Goal: Information Seeking & Learning: Learn about a topic

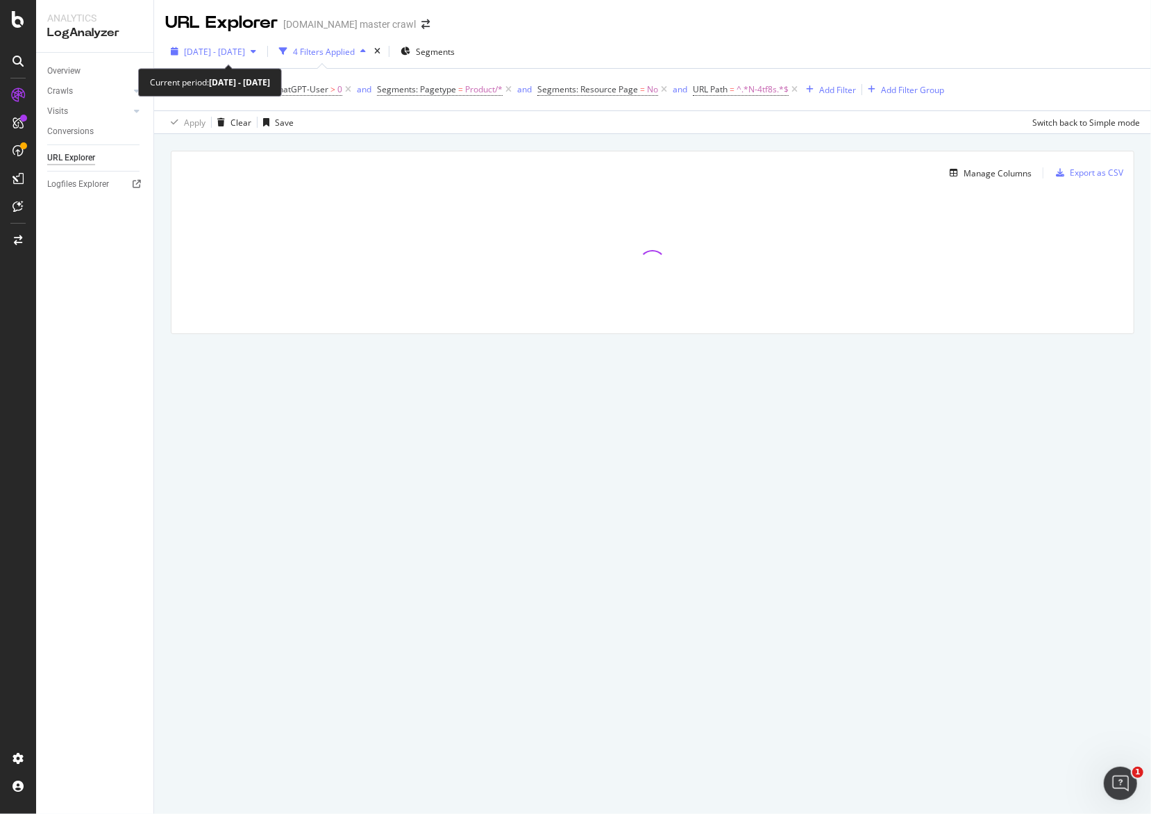
click at [245, 56] on span "[DATE] - [DATE]" at bounding box center [214, 52] width 61 height 12
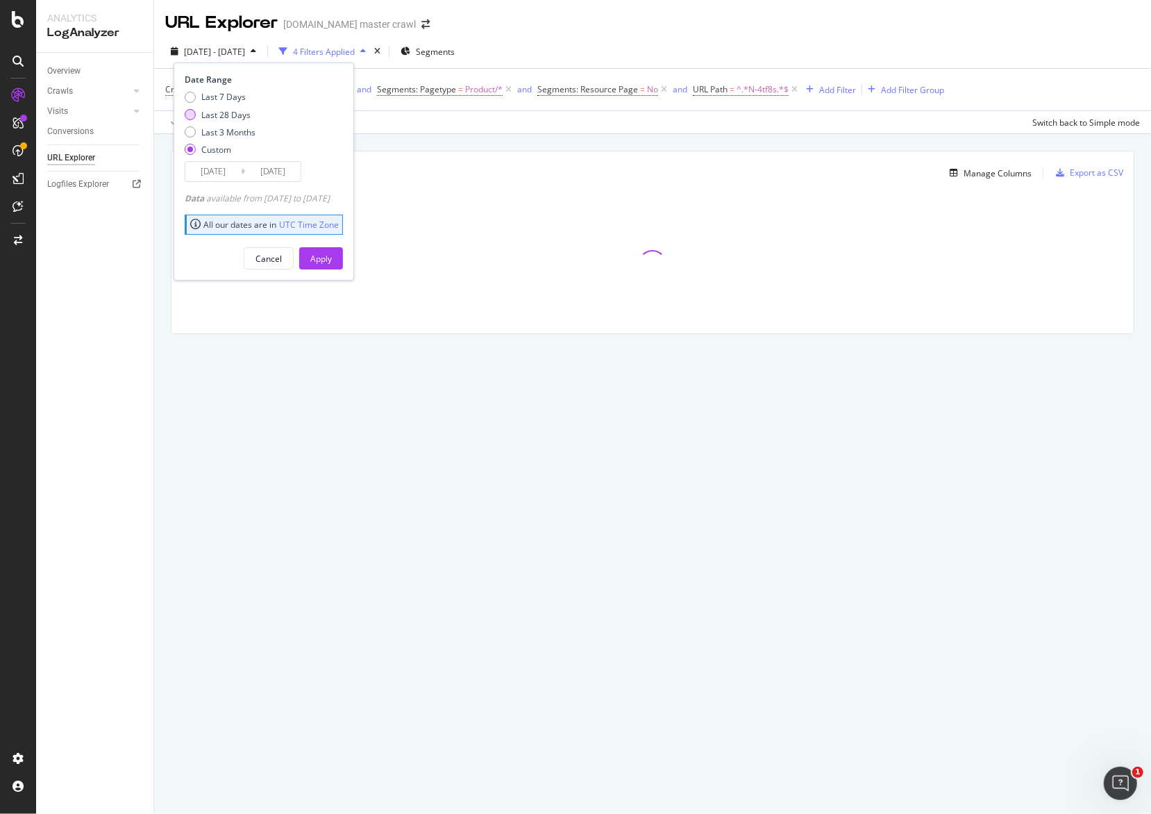
click at [235, 116] on div "Last 28 Days" at bounding box center [225, 115] width 49 height 12
type input "[DATE]"
click at [332, 259] on div "Apply" at bounding box center [321, 259] width 22 height 12
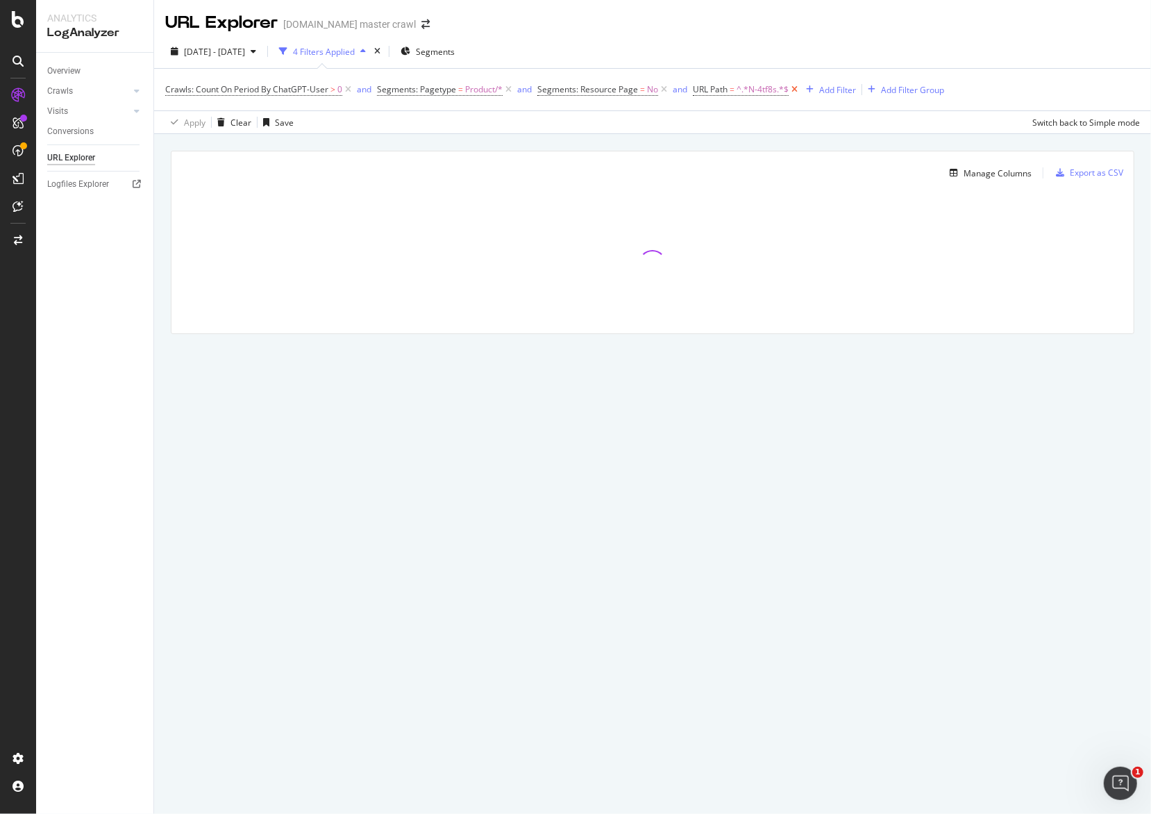
click at [794, 90] on icon at bounding box center [795, 90] width 12 height 14
click at [703, 87] on div "Add Filter" at bounding box center [707, 90] width 37 height 12
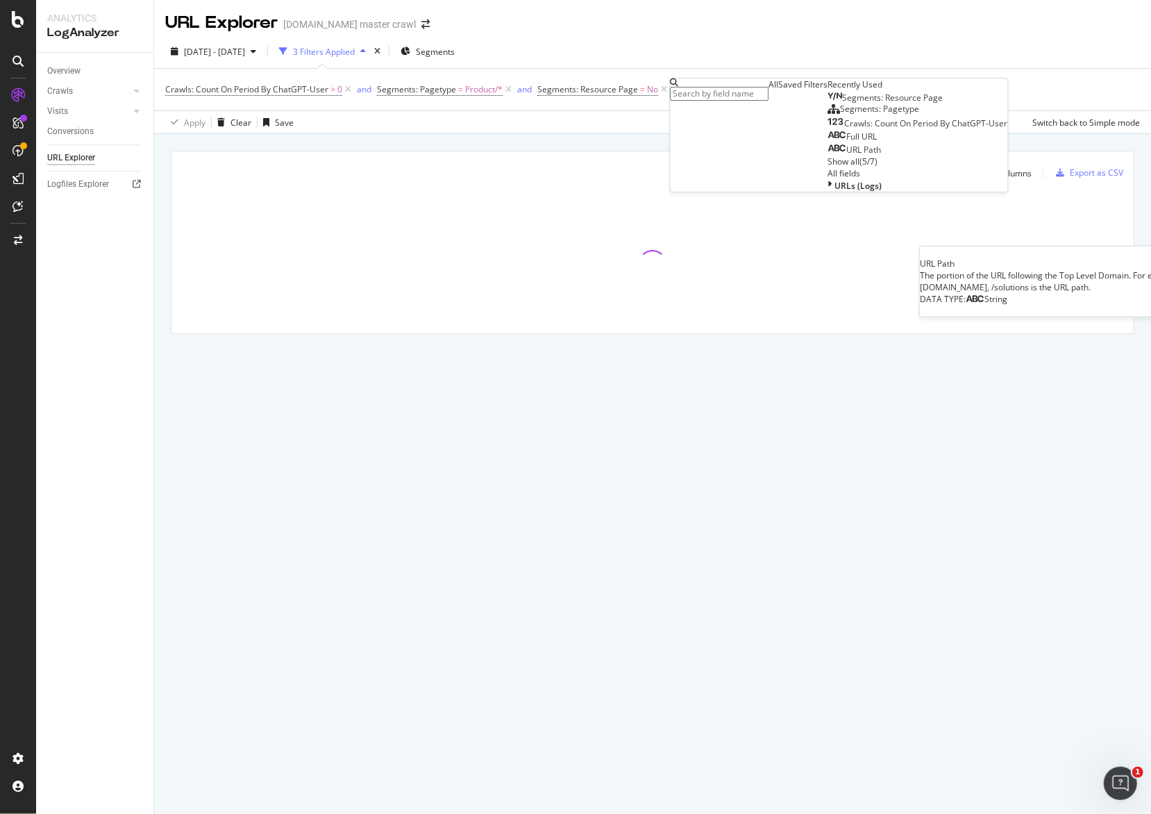
click at [828, 156] on div "URL Path" at bounding box center [854, 149] width 53 height 11
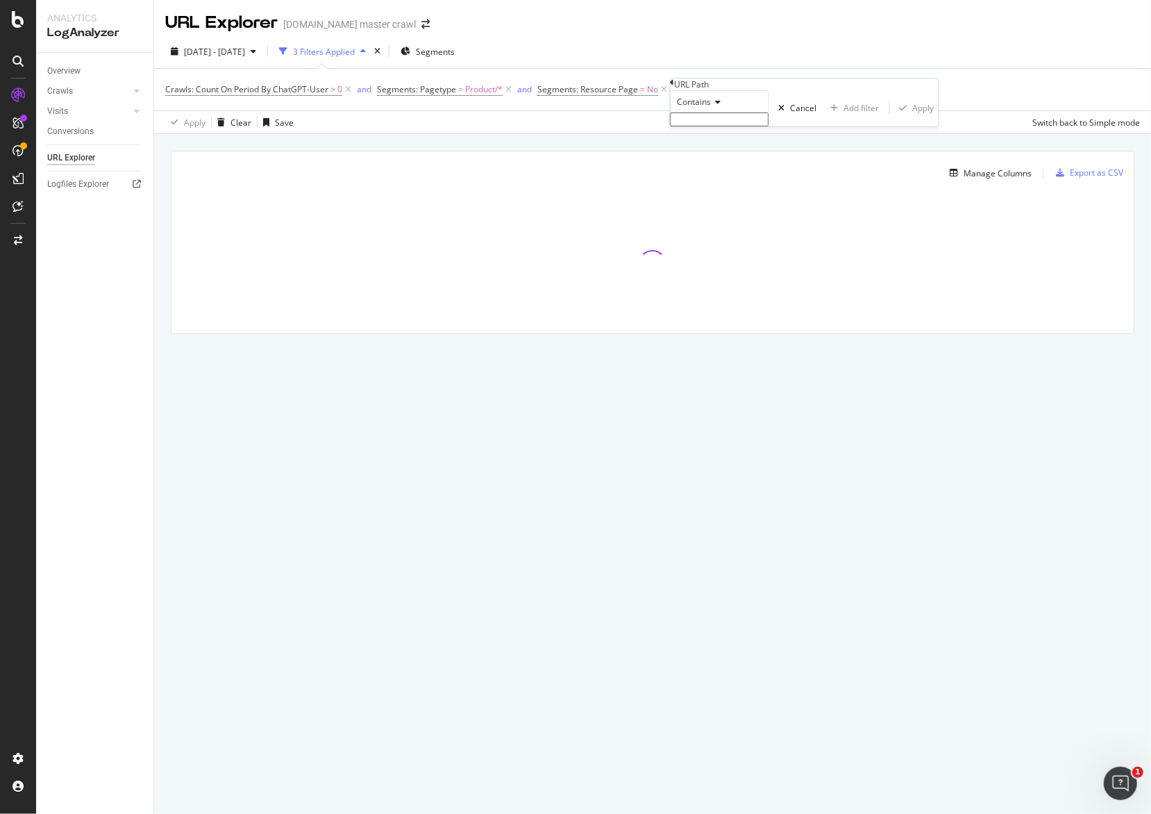
click at [712, 108] on span "Contains" at bounding box center [695, 102] width 34 height 12
click at [729, 243] on span "Matches regex" at bounding box center [704, 237] width 58 height 12
click at [733, 126] on input "text" at bounding box center [720, 119] width 99 height 14
paste input "^(?:home|home-sale|furniture|lamps-lighting-home-decor|bedding-home|kitchen-din…"
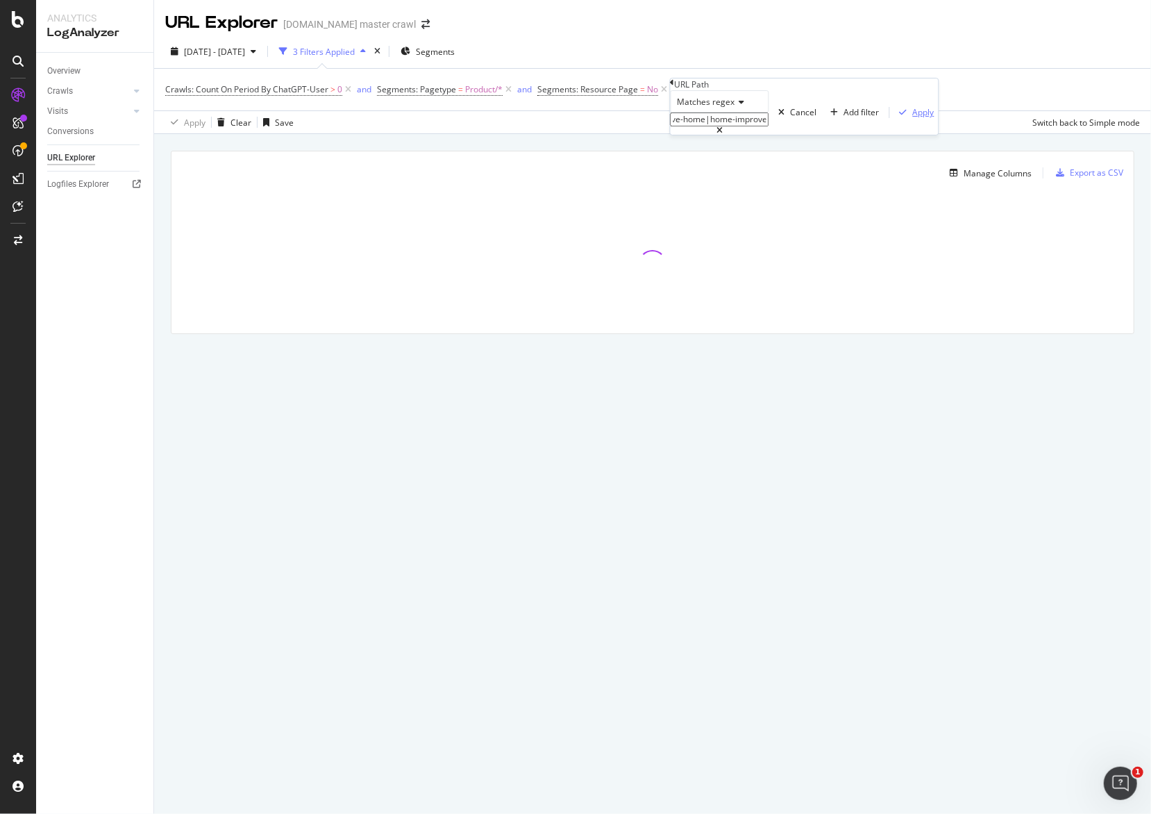
type input "^(?:home|home-sale|furniture|lamps-lighting-home-decor|bedding-home|kitchen-din…"
click at [913, 118] on div "Apply" at bounding box center [924, 112] width 22 height 12
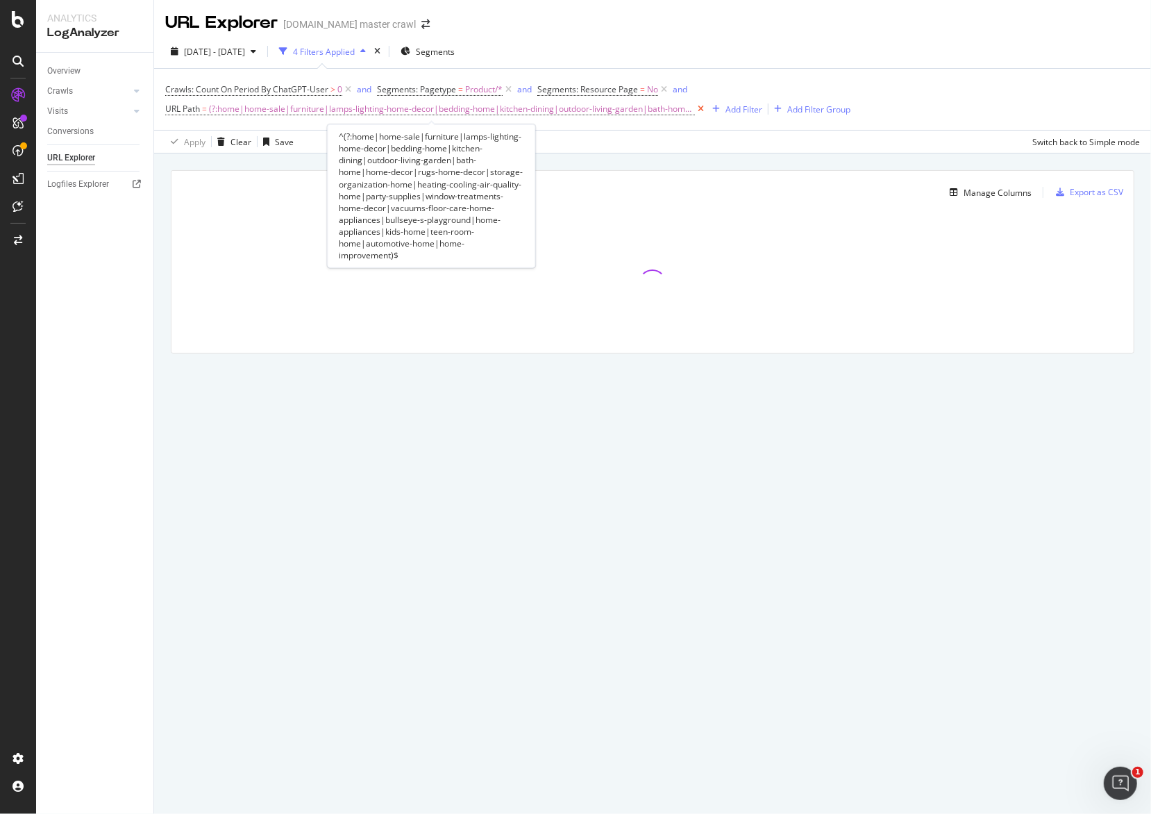
click at [695, 108] on icon at bounding box center [701, 109] width 12 height 14
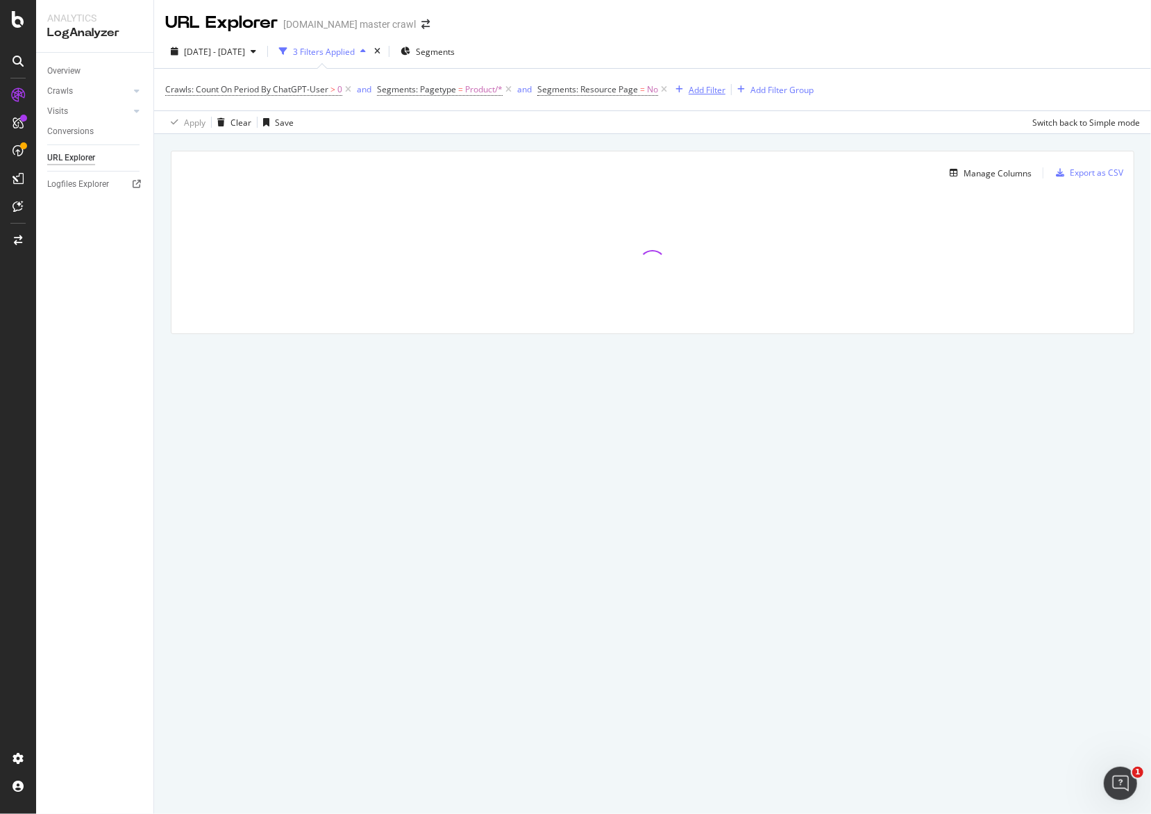
click at [697, 92] on div "Add Filter" at bounding box center [707, 90] width 37 height 12
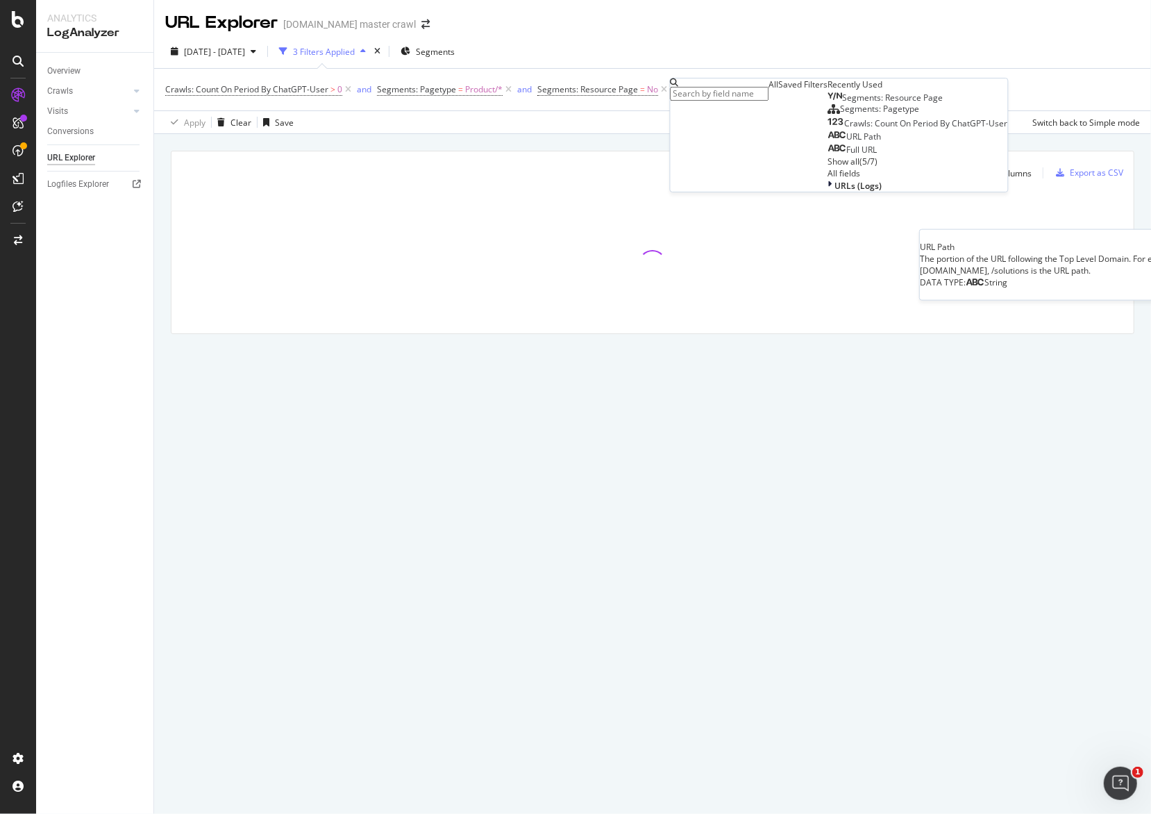
click at [828, 142] on div "URL Path" at bounding box center [854, 136] width 53 height 11
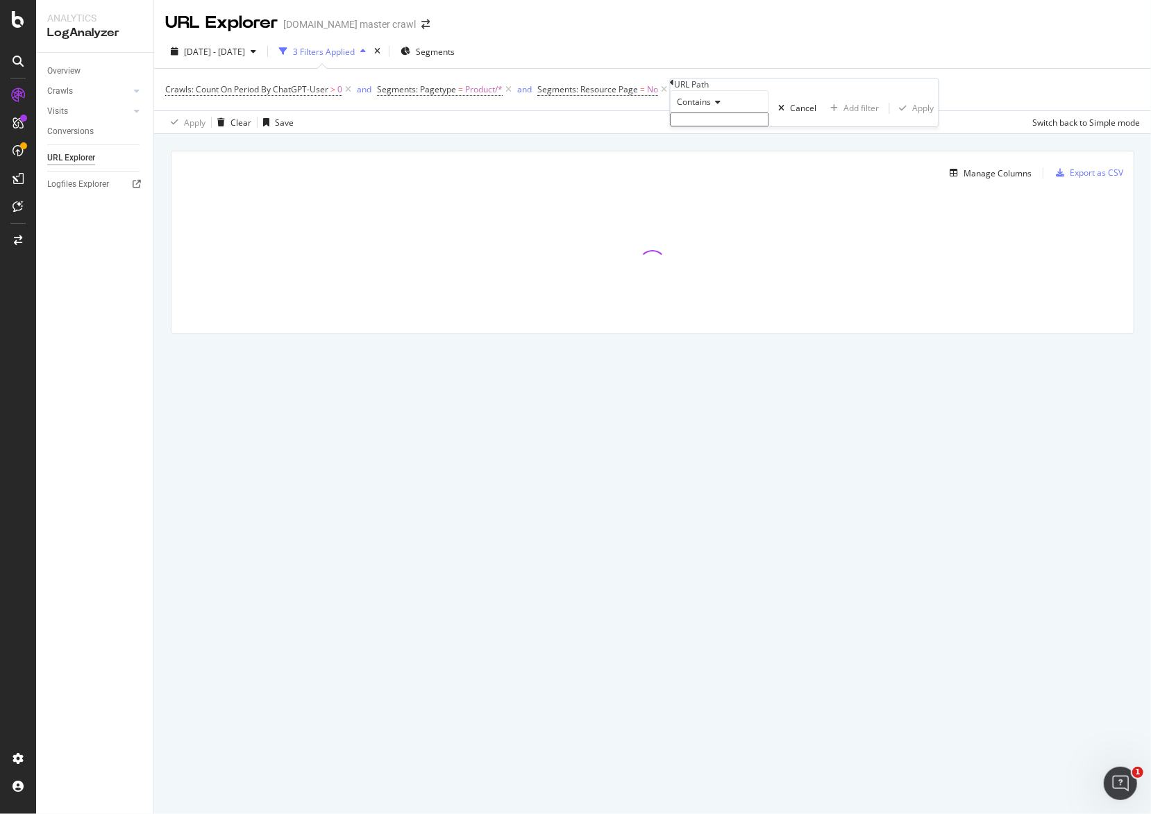
click at [717, 112] on div "Contains" at bounding box center [720, 101] width 99 height 22
click at [745, 244] on div "Matches regex" at bounding box center [720, 237] width 97 height 15
click at [756, 126] on input "text" at bounding box center [720, 119] width 99 height 14
paste input "^(?:home|home-sale|furniture|lamps-lighting-home-decor|bedding-home|kitchen-din…"
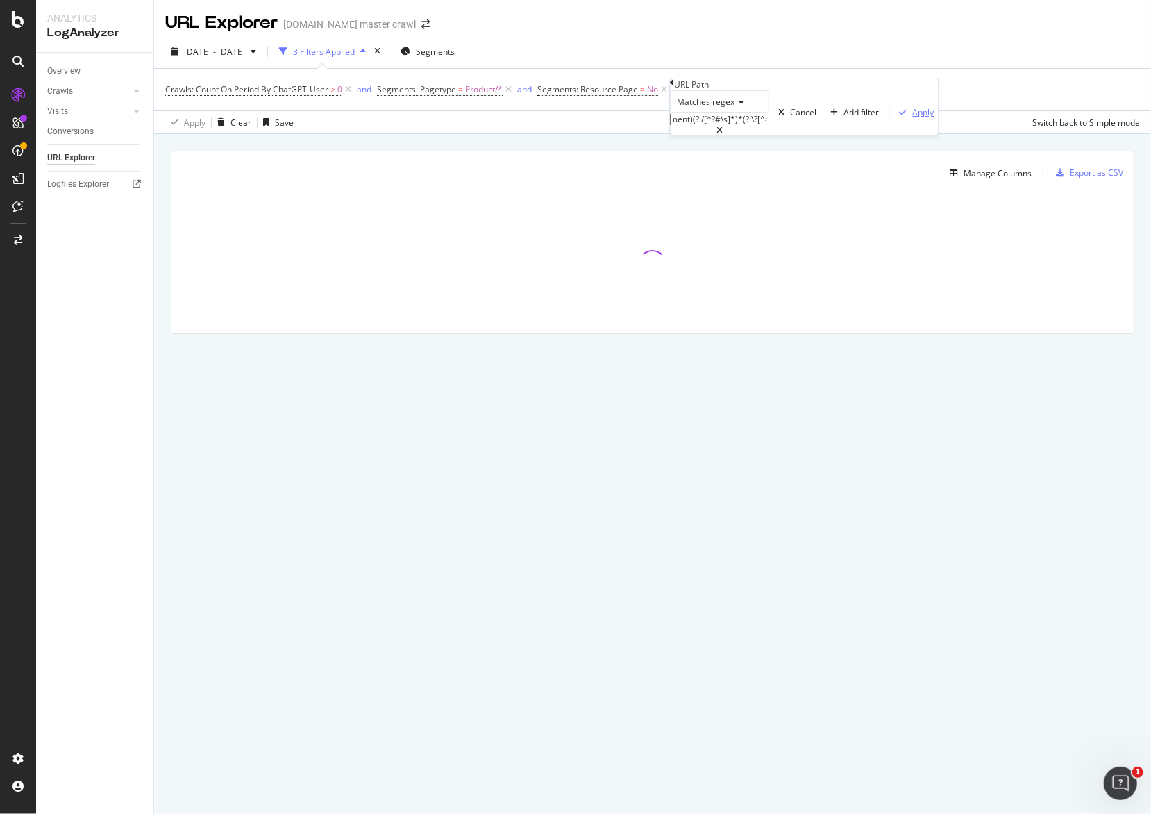
type input "^(?:home|home-sale|furniture|lamps-lighting-home-decor|bedding-home|kitchen-din…"
click at [913, 118] on div "Apply" at bounding box center [924, 112] width 22 height 12
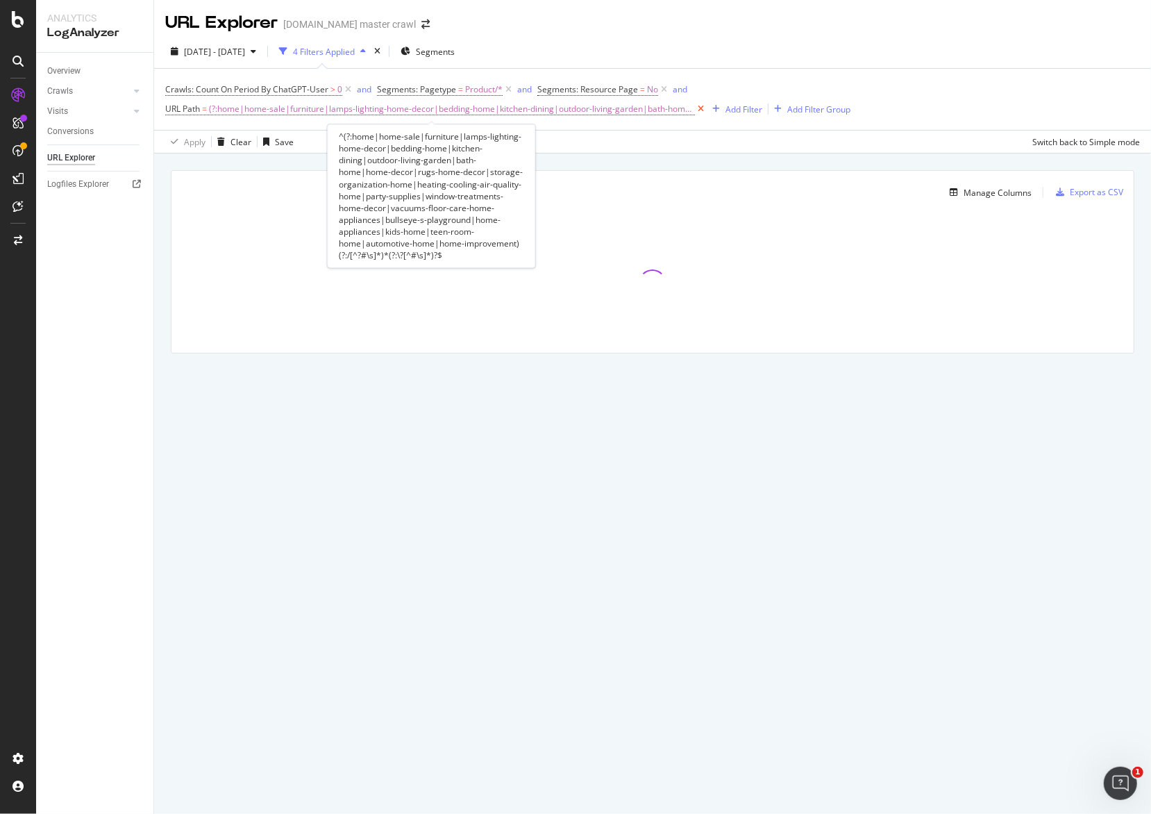
click at [695, 110] on icon at bounding box center [701, 109] width 12 height 14
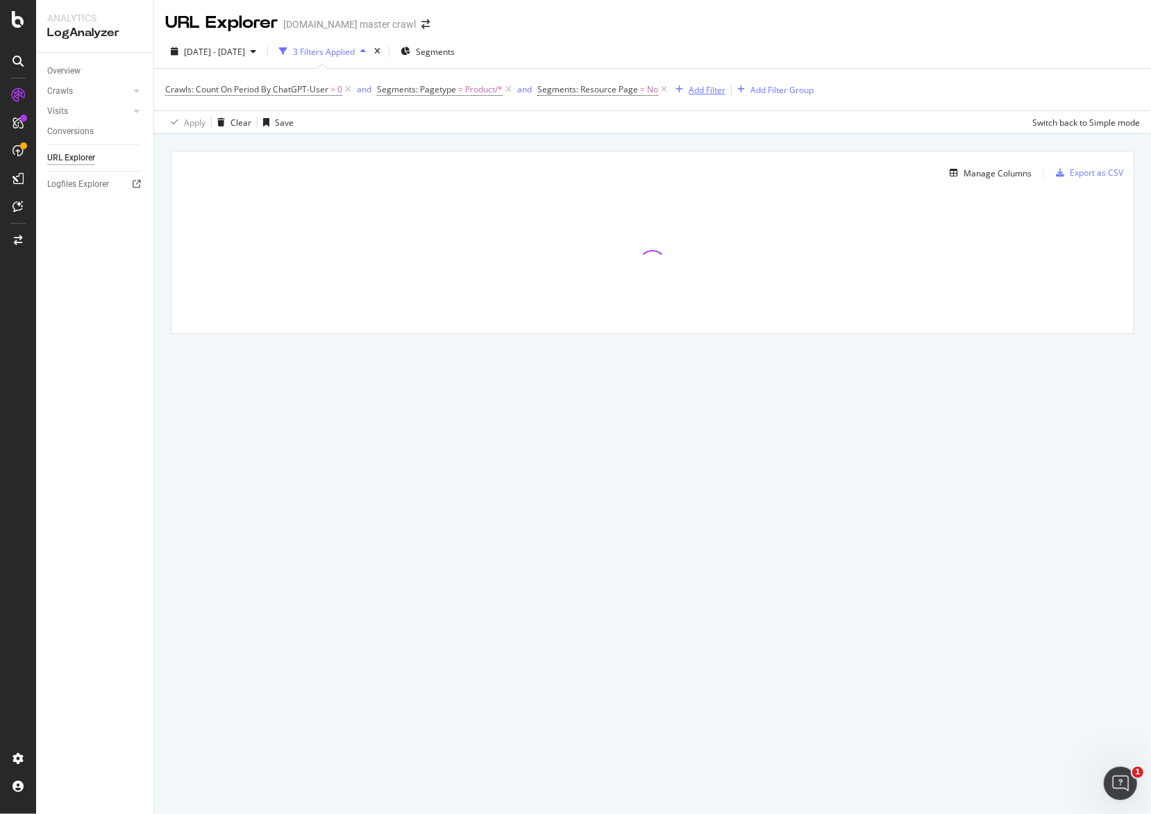
click at [693, 90] on div "Add Filter" at bounding box center [707, 90] width 37 height 12
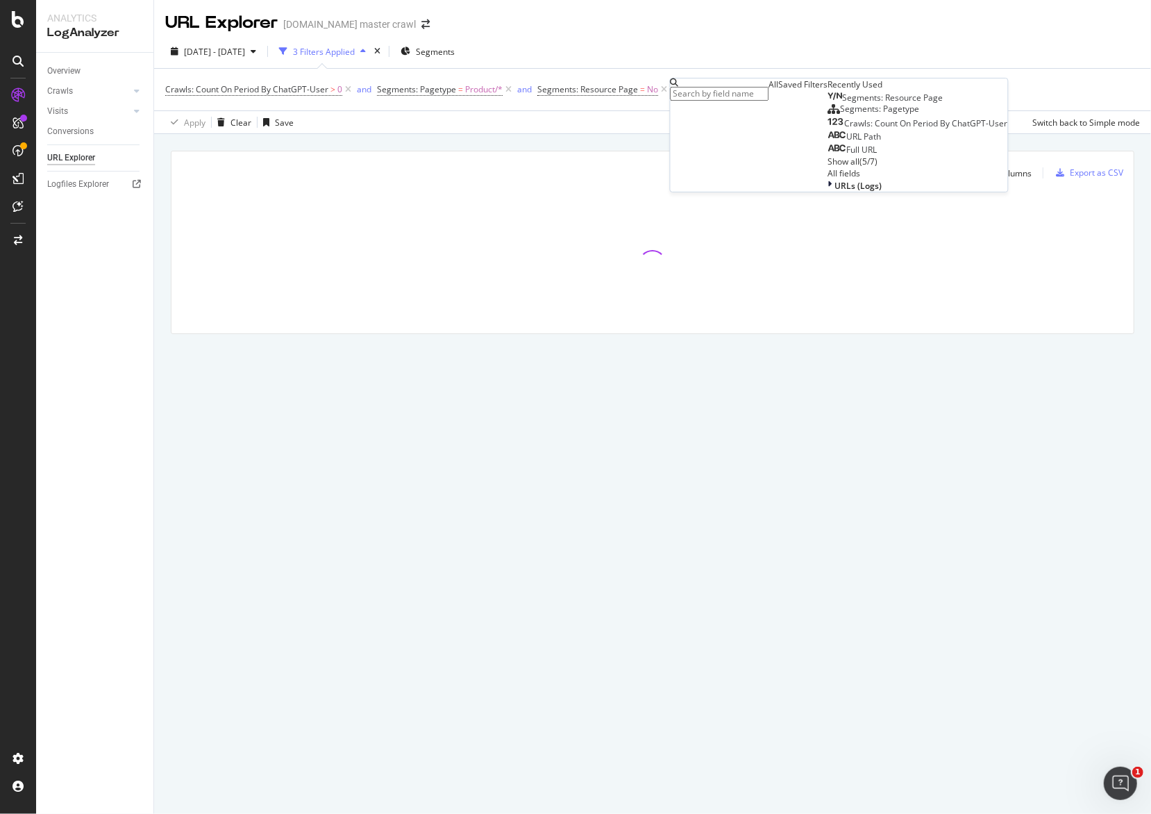
click at [828, 142] on div "URL Path" at bounding box center [854, 136] width 53 height 11
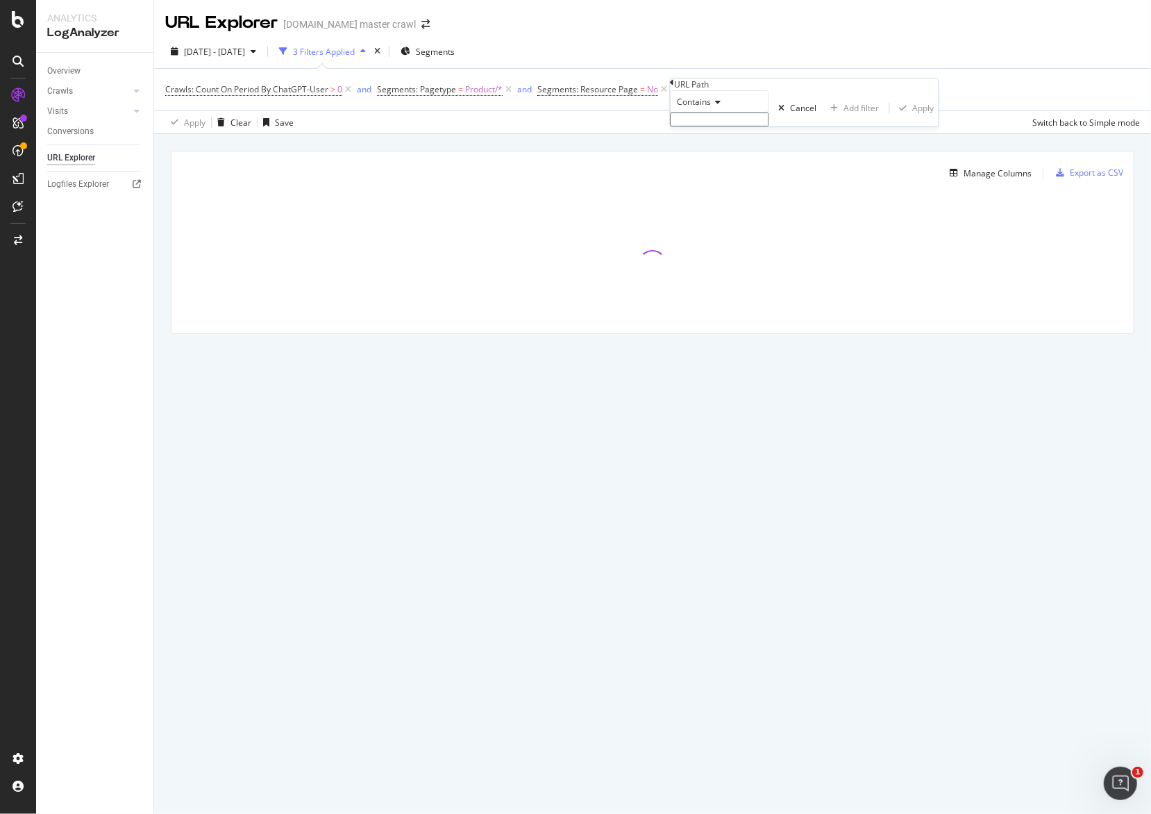
click at [731, 126] on input "text" at bounding box center [720, 119] width 99 height 14
click at [716, 106] on icon at bounding box center [717, 102] width 10 height 8
click at [710, 90] on div "URL Path" at bounding box center [692, 84] width 35 height 12
click at [707, 65] on div "2025 Aug. 25th - Sep. 21st 3 Filters Applied Segments" at bounding box center [652, 54] width 997 height 28
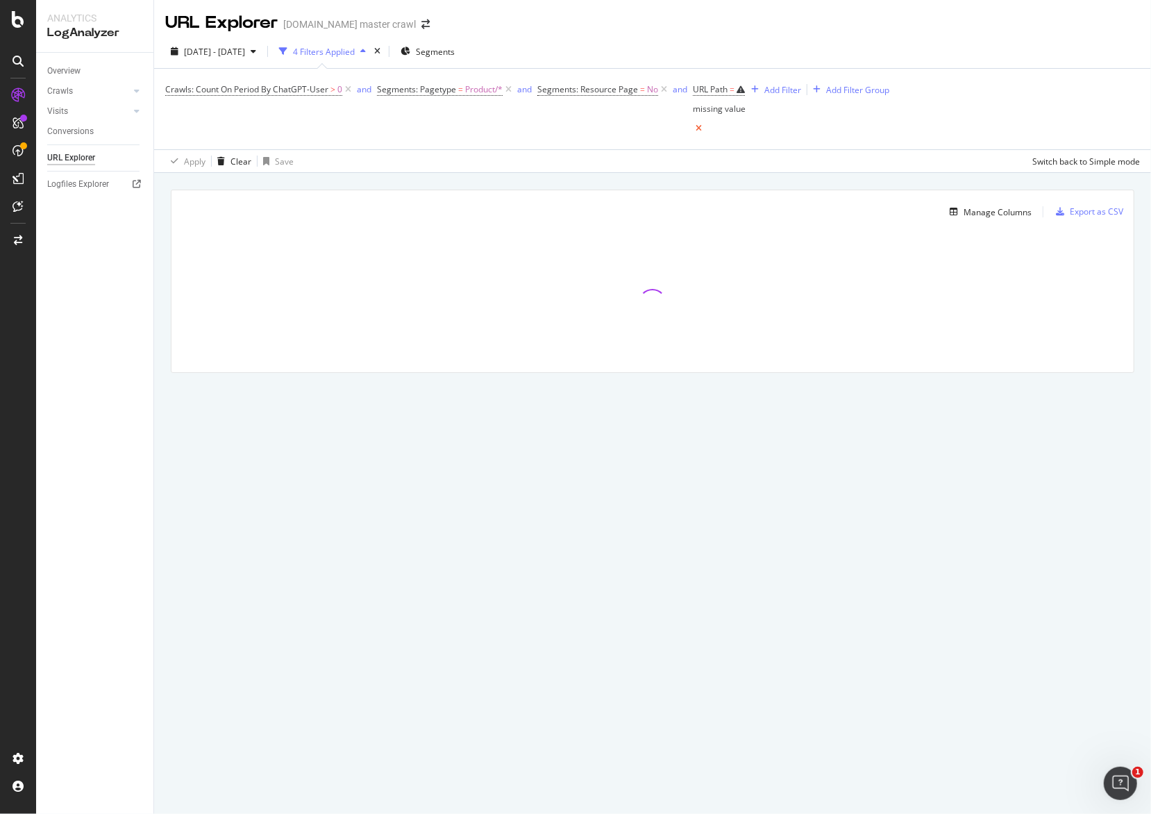
click at [705, 122] on icon at bounding box center [699, 129] width 12 height 14
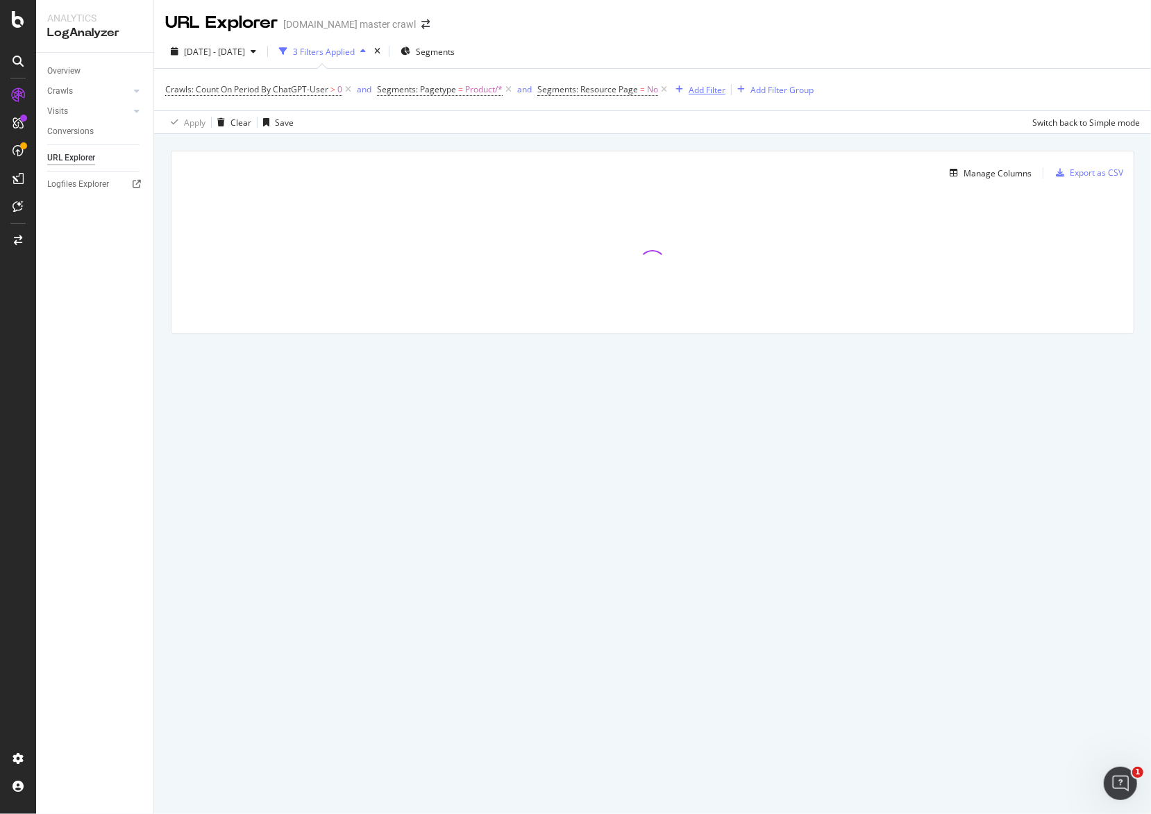
click at [702, 90] on div "Add Filter" at bounding box center [707, 90] width 37 height 12
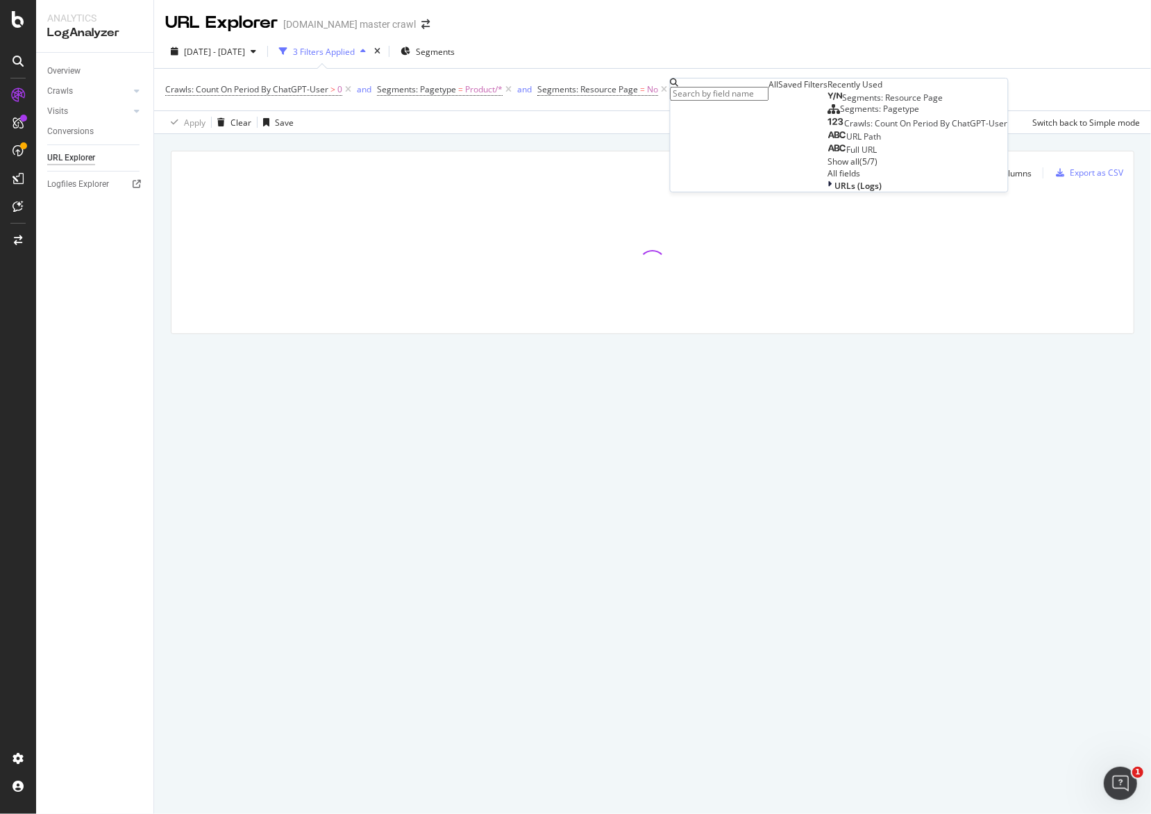
click at [828, 156] on div "Full URL" at bounding box center [852, 149] width 49 height 11
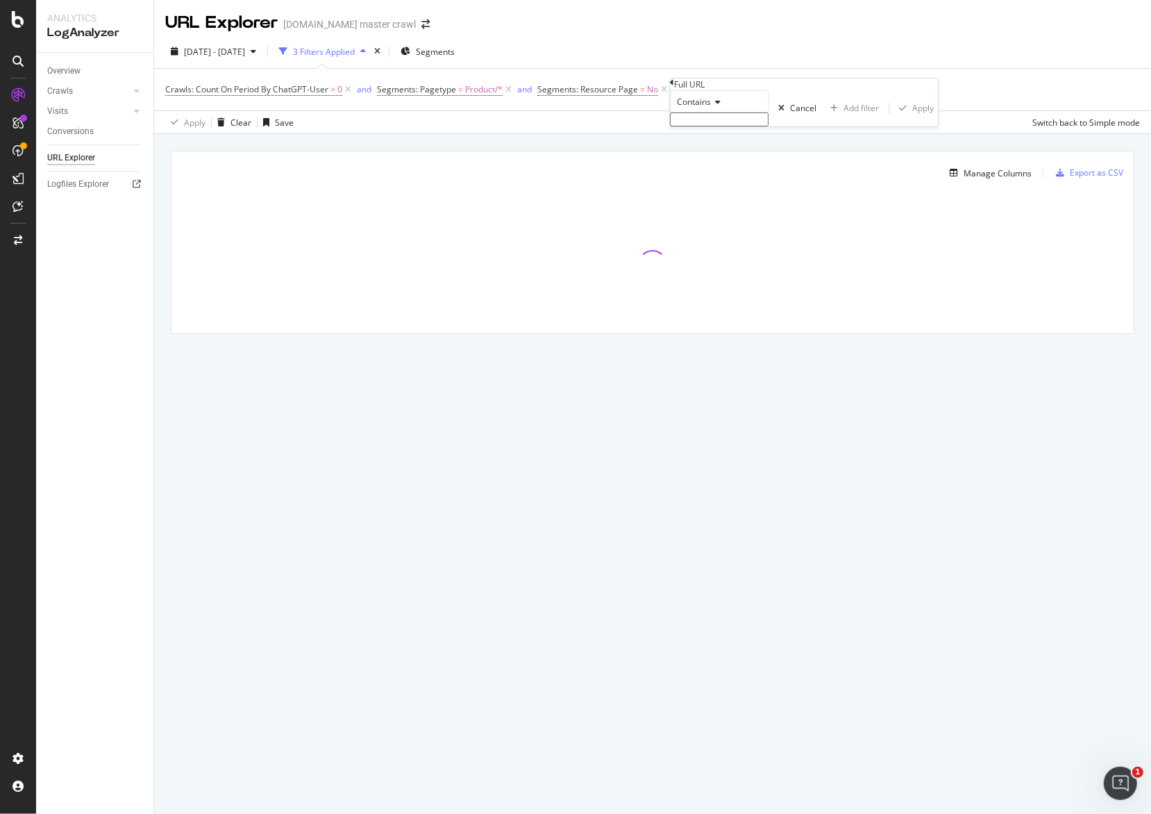
click at [718, 106] on icon at bounding box center [717, 102] width 10 height 8
click at [751, 244] on div "Matches regex" at bounding box center [720, 237] width 97 height 15
click at [742, 126] on input "text" at bounding box center [720, 119] width 99 height 14
paste input "(c/)(home|home-sale|furniture|lamps-lighting-home-decor|bedding-home|kitchen-di…"
click at [767, 126] on input "(c/)(home|home-sale|furniture|lamps-lighting-home-decor|bedding-home|kitchen-di…" at bounding box center [720, 119] width 99 height 14
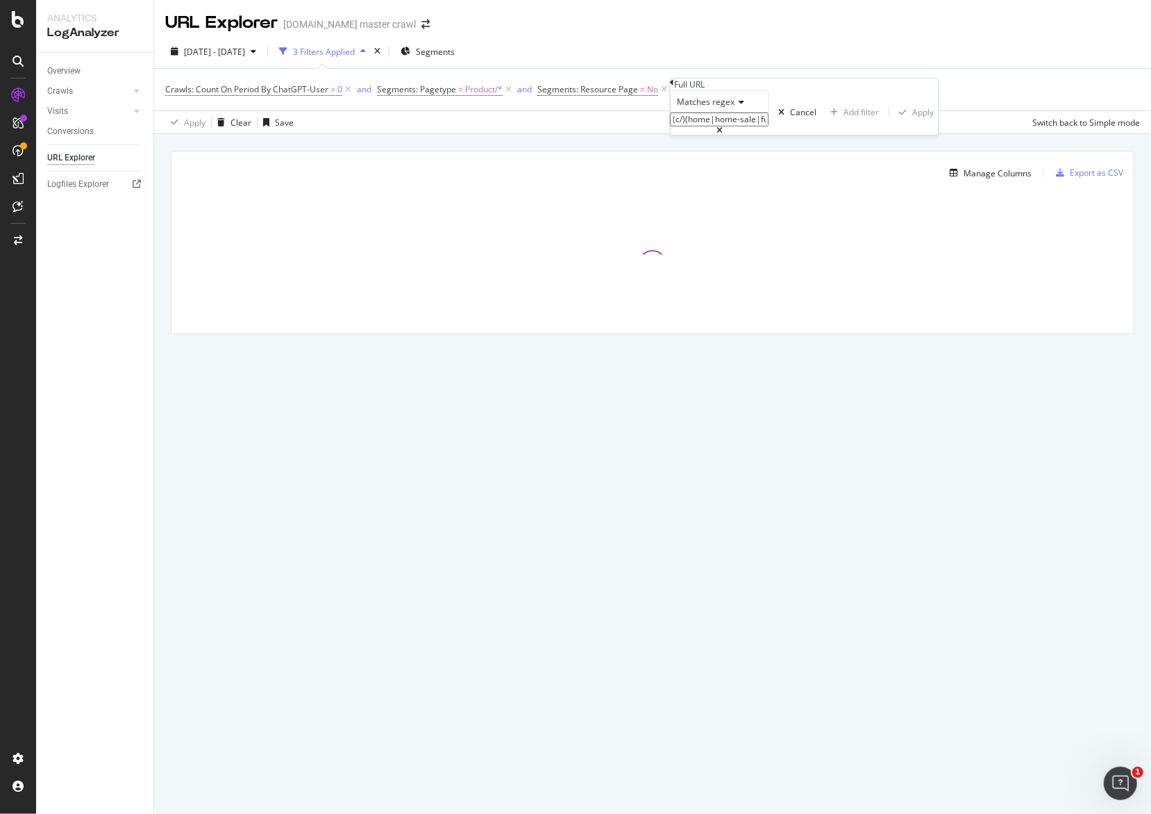
click at [769, 126] on input "(c/)(home|home-sale|furniture|lamps-lighting-home-decor|bedding-home|kitchen-di…" at bounding box center [720, 119] width 99 height 14
drag, startPoint x: 742, startPoint y: 150, endPoint x: 776, endPoint y: 153, distance: 34.1
click at [769, 126] on input "(c/)(home|home-sale|furniture|lamps-lighting-home-decor|bedding-home|kitchen-di…" at bounding box center [720, 119] width 99 height 14
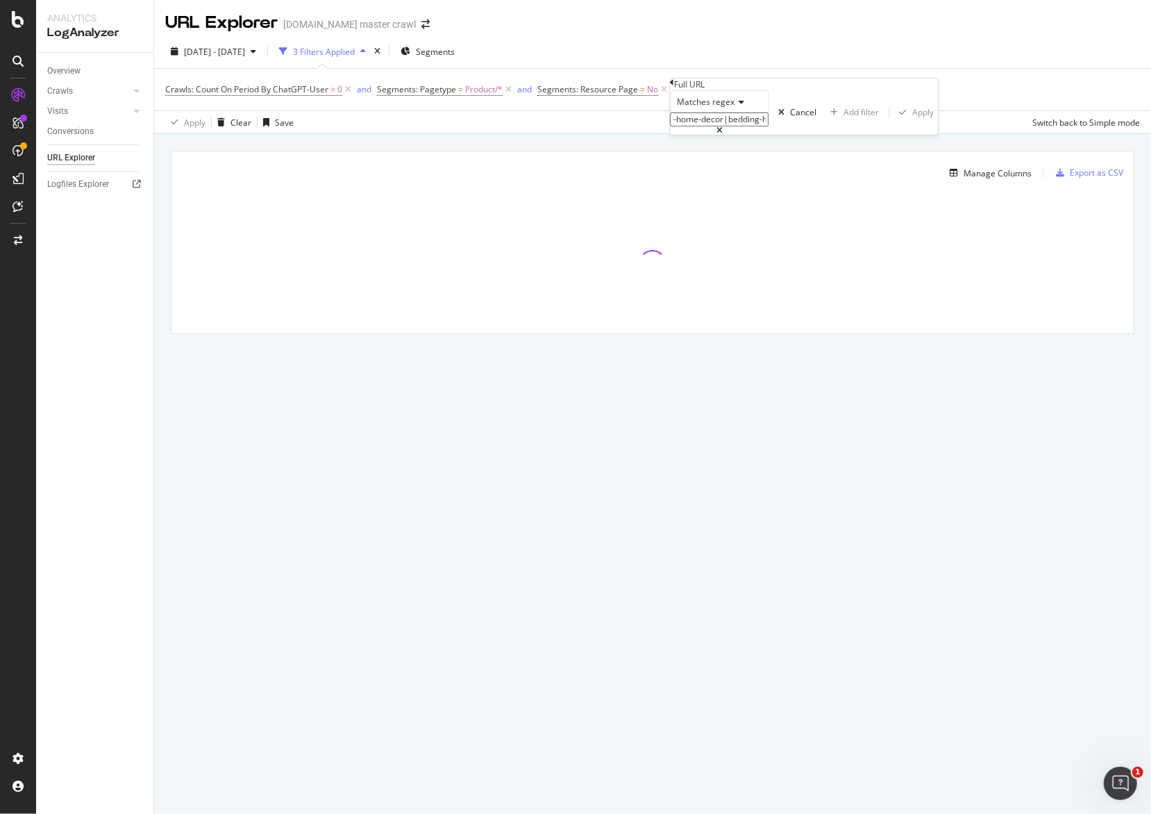
click at [769, 126] on input "(c/)(home|home-sale|furniture|lamps-lighting-home-decor|bedding-home|kitchen-di…" at bounding box center [720, 119] width 99 height 14
drag, startPoint x: 783, startPoint y: 149, endPoint x: 870, endPoint y: 134, distance: 88.8
click at [902, 136] on body "Analytics LogAnalyzer Overview Crawls Daily Distribution Segments Distribution …" at bounding box center [575, 407] width 1151 height 814
click at [769, 126] on input "(c/)(home|home-sale|furniture|lamps-lighting-home-decor|bedding-home|kitchen-di…" at bounding box center [720, 119] width 99 height 14
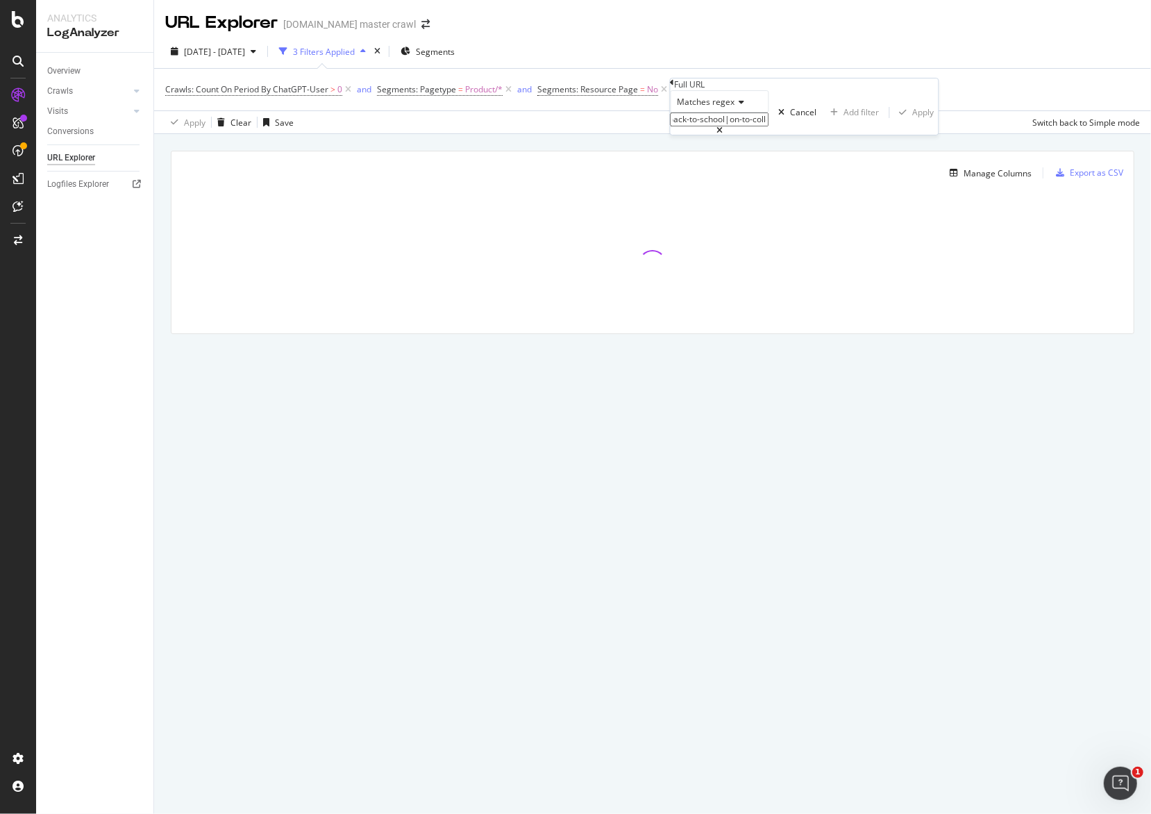
type input "(c/)(home|home-sale|furniture|lamps-lighting-home-decor|bedding-home|kitchen-di…"
paste input "(c/)(home|home-sale|furniture|lamps-lighting-home-decor|bedding-home|kitchen-di…"
type input "(c/)(home|home-sale|furniture|lamps-lighting-home-decor|bedding-home|kitchen-di…"
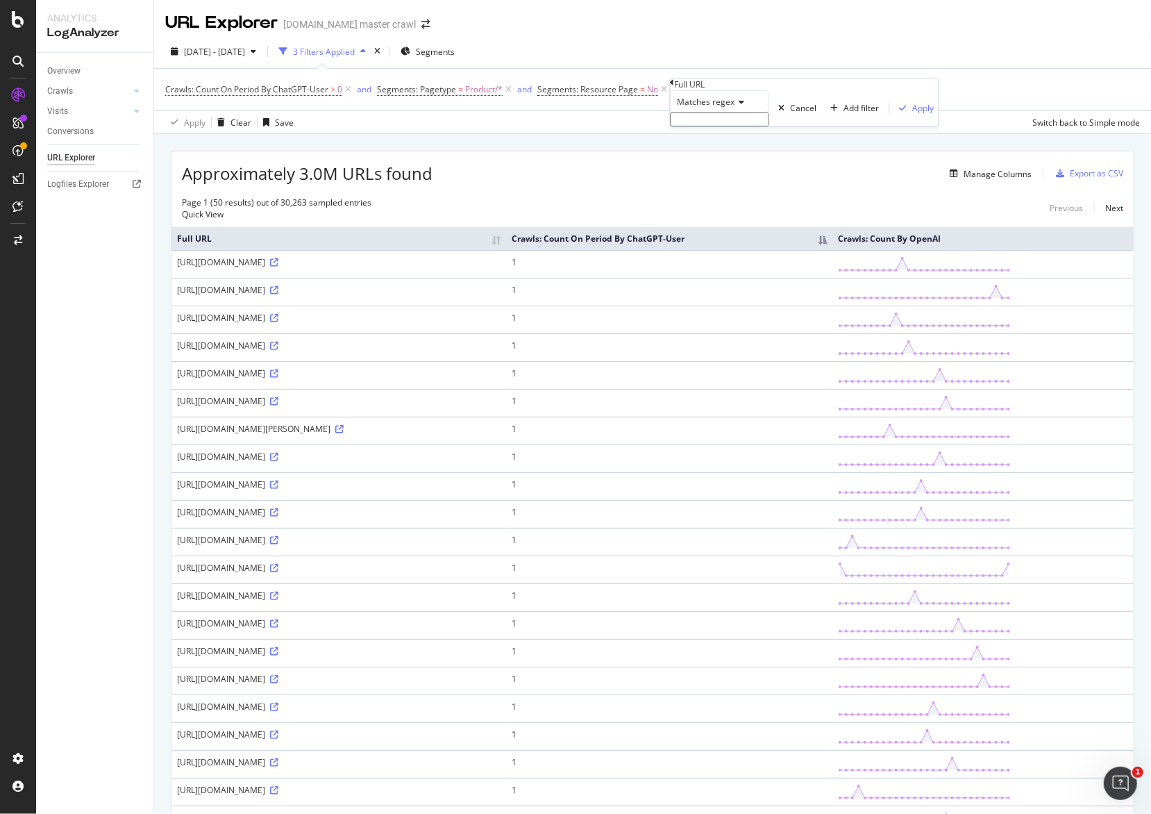
drag, startPoint x: 610, startPoint y: 144, endPoint x: 617, endPoint y: 128, distance: 16.8
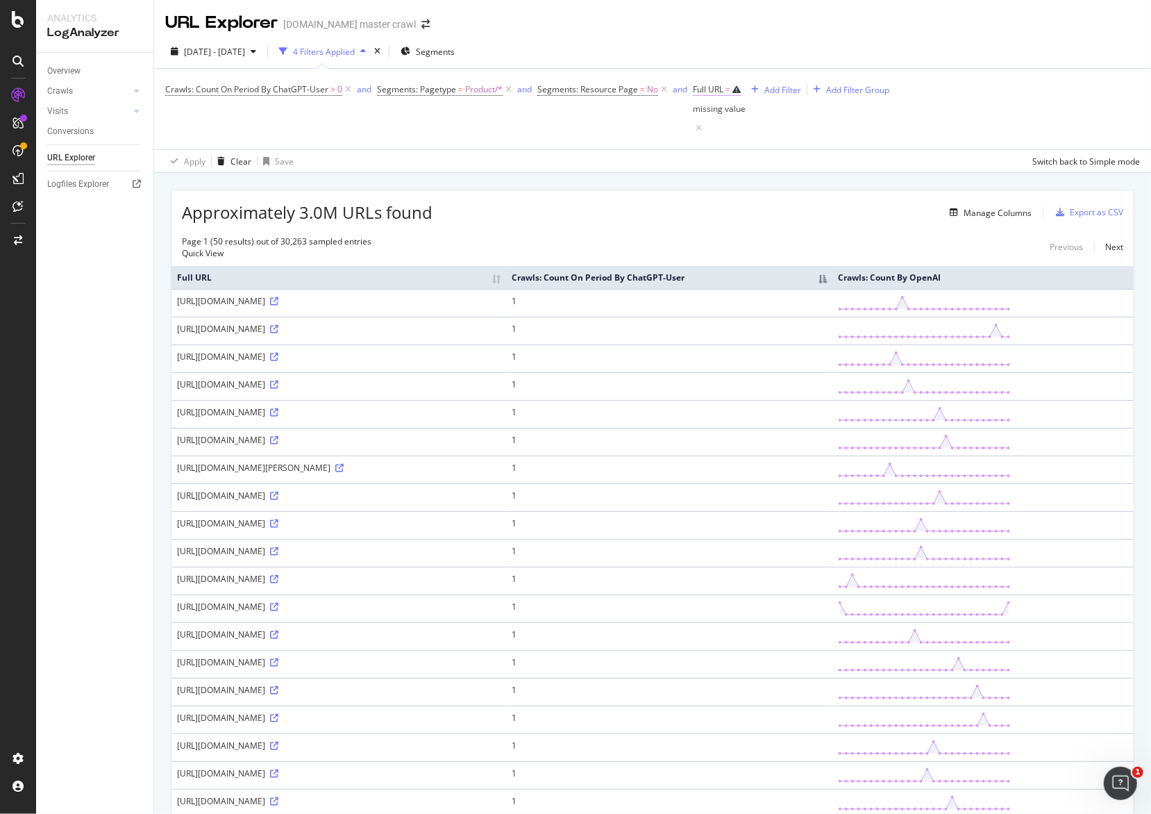
click at [746, 99] on div "missing value" at bounding box center [719, 108] width 53 height 19
click at [734, 105] on span "Contains" at bounding box center [718, 99] width 34 height 12
click at [756, 240] on span "Matches regex" at bounding box center [727, 234] width 58 height 12
click at [754, 124] on input "text" at bounding box center [743, 117] width 99 height 14
paste input ".*(home|home-sale|furniture|lamps-lighting-home-decor|bedding-home|kitchen-dini…"
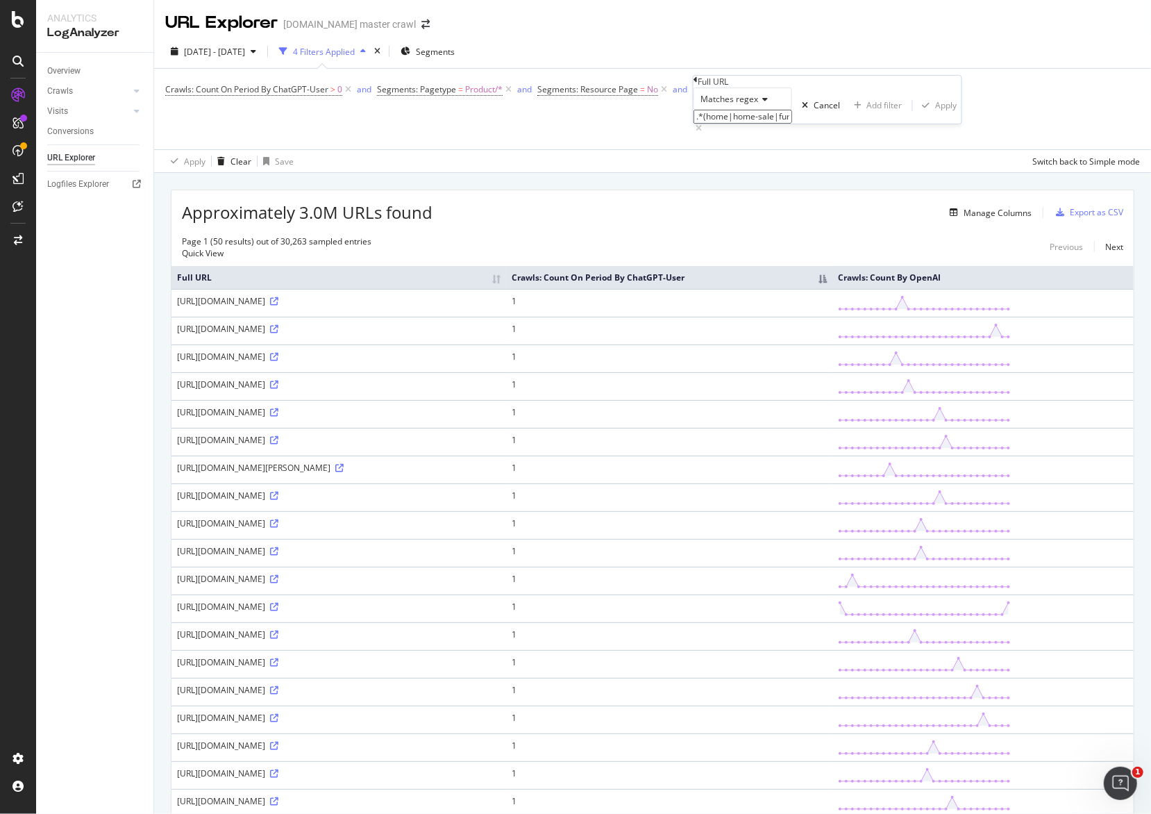
scroll to position [0, 1075]
type input ".*(home|home-sale|furniture|lamps-lighting-home-decor|bedding-home|kitchen-dini…"
click at [936, 115] on div "Apply" at bounding box center [947, 109] width 22 height 12
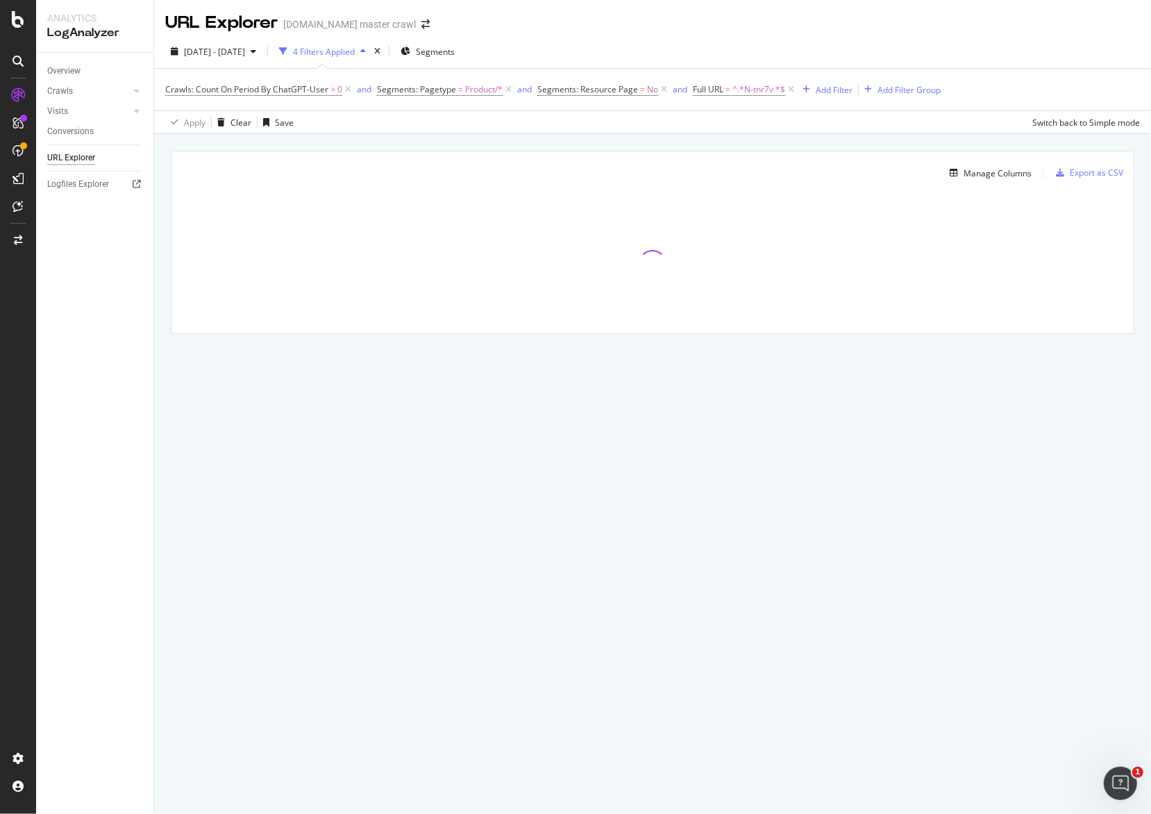
click at [1040, 57] on div "2025 Aug. 8th - Sep. 6th 4 Filters Applied Segments" at bounding box center [652, 54] width 997 height 28
click at [242, 58] on div "2025 Aug. 8th - Sep. 6th" at bounding box center [213, 51] width 97 height 21
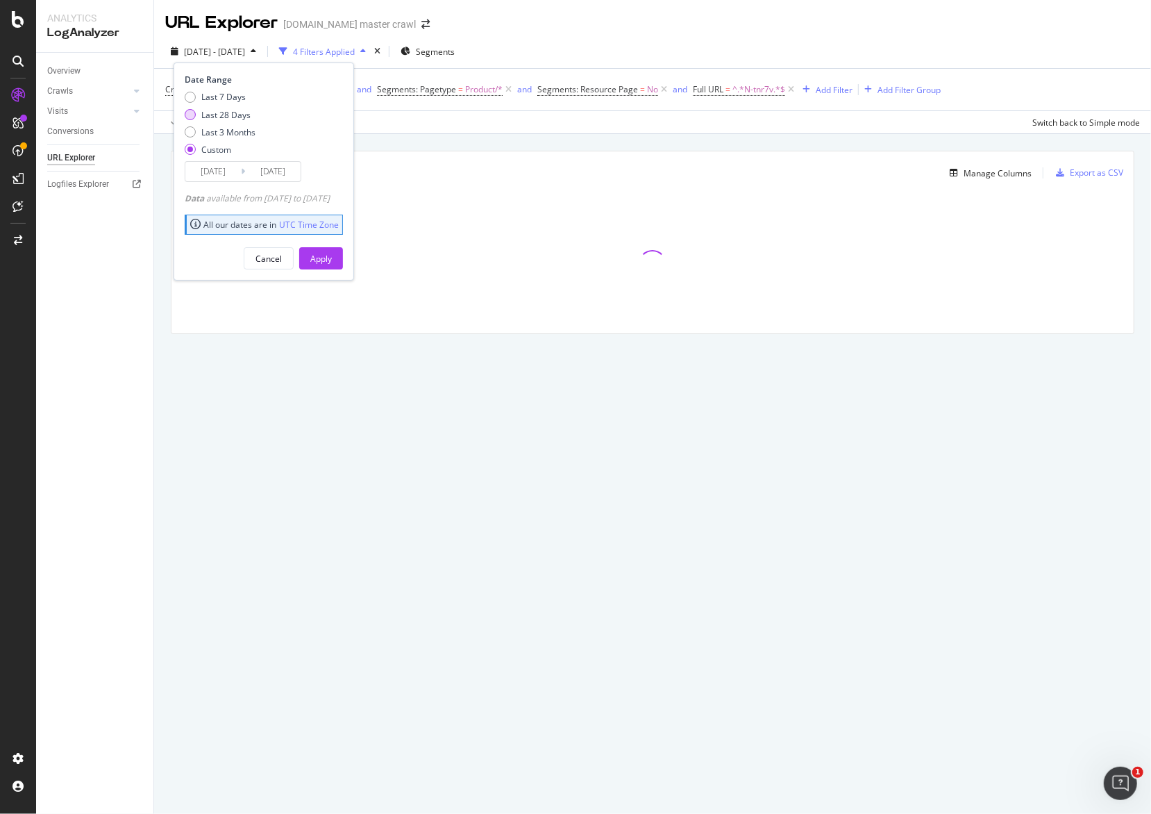
click at [238, 115] on div "Last 28 Days" at bounding box center [225, 115] width 49 height 12
type input "2025/08/25"
type input "2025/09/21"
click at [332, 255] on div "Apply" at bounding box center [321, 259] width 22 height 12
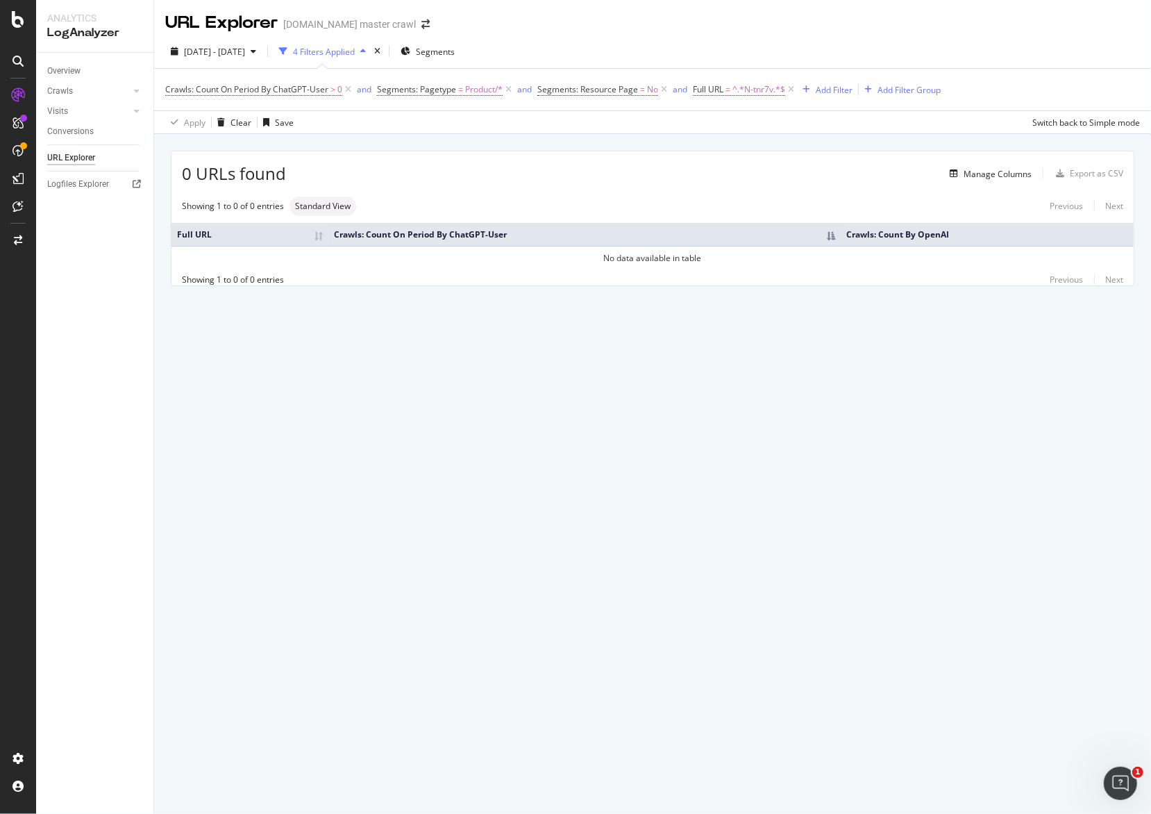
click at [802, 350] on div "URL Explorer target.com master crawl 2025 Aug. 25th - Sep. 21st 4 Filters Appli…" at bounding box center [652, 407] width 997 height 814
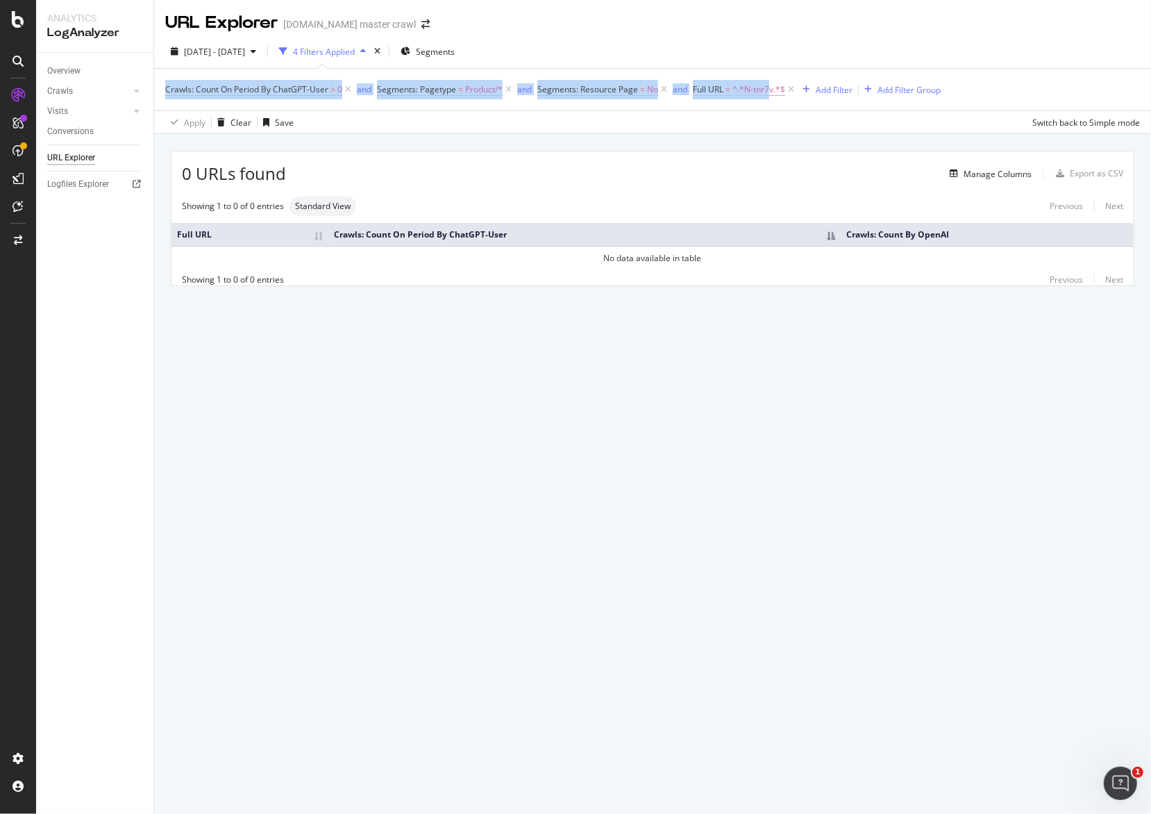
drag, startPoint x: 742, startPoint y: 74, endPoint x: 770, endPoint y: 97, distance: 36.5
click at [769, 96] on div "Crawls: Count On Period By ChatGPT-User > 0 and Segments: Pagetype = Product/* …" at bounding box center [652, 90] width 975 height 42
click at [736, 89] on span "^.*N-tnr7v.*$" at bounding box center [759, 89] width 53 height 19
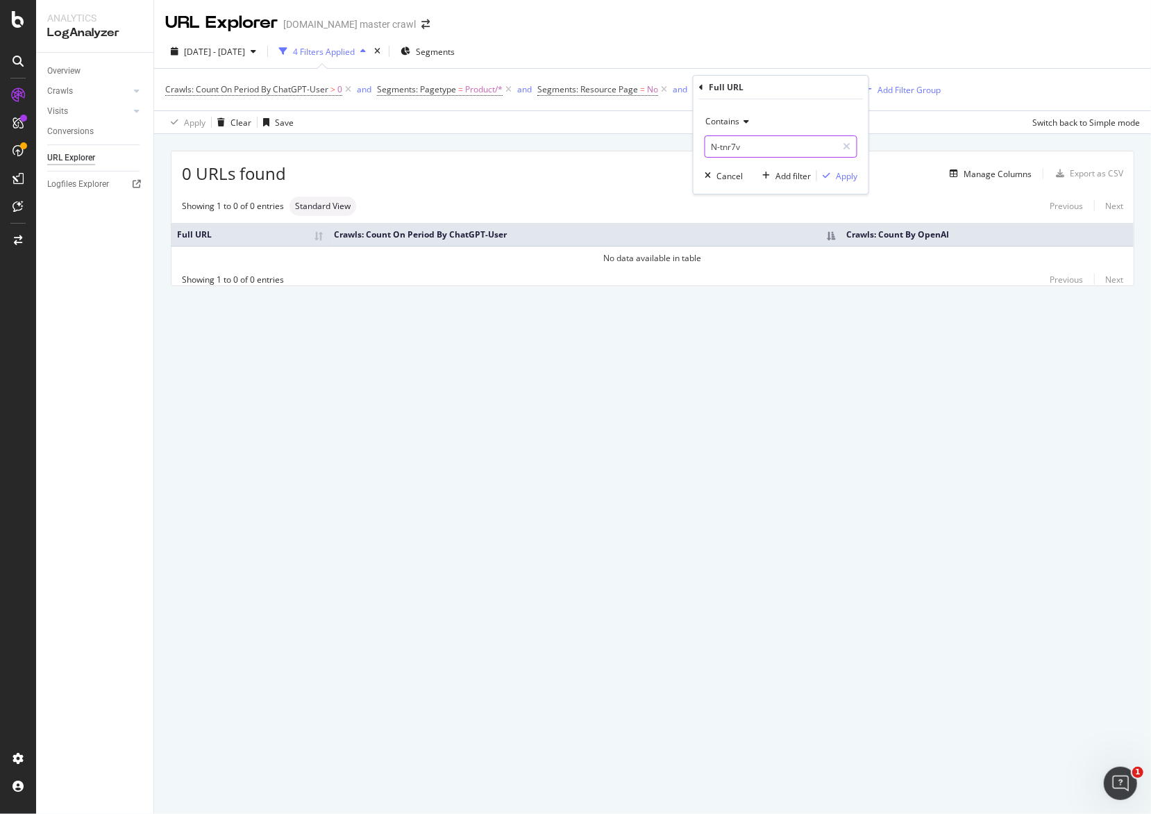
click at [749, 141] on input "N-tnr7v" at bounding box center [771, 146] width 131 height 22
click at [813, 37] on div "2025 Aug. 25th - Sep. 21st 4 Filters Applied Segments Crawls: Count On Period B…" at bounding box center [652, 84] width 997 height 99
click at [763, 90] on span "^.*N-tnr7v.*$" at bounding box center [759, 89] width 53 height 19
click at [761, 151] on input "N-tnr7v" at bounding box center [771, 146] width 131 height 22
click at [744, 120] on icon at bounding box center [745, 121] width 10 height 8
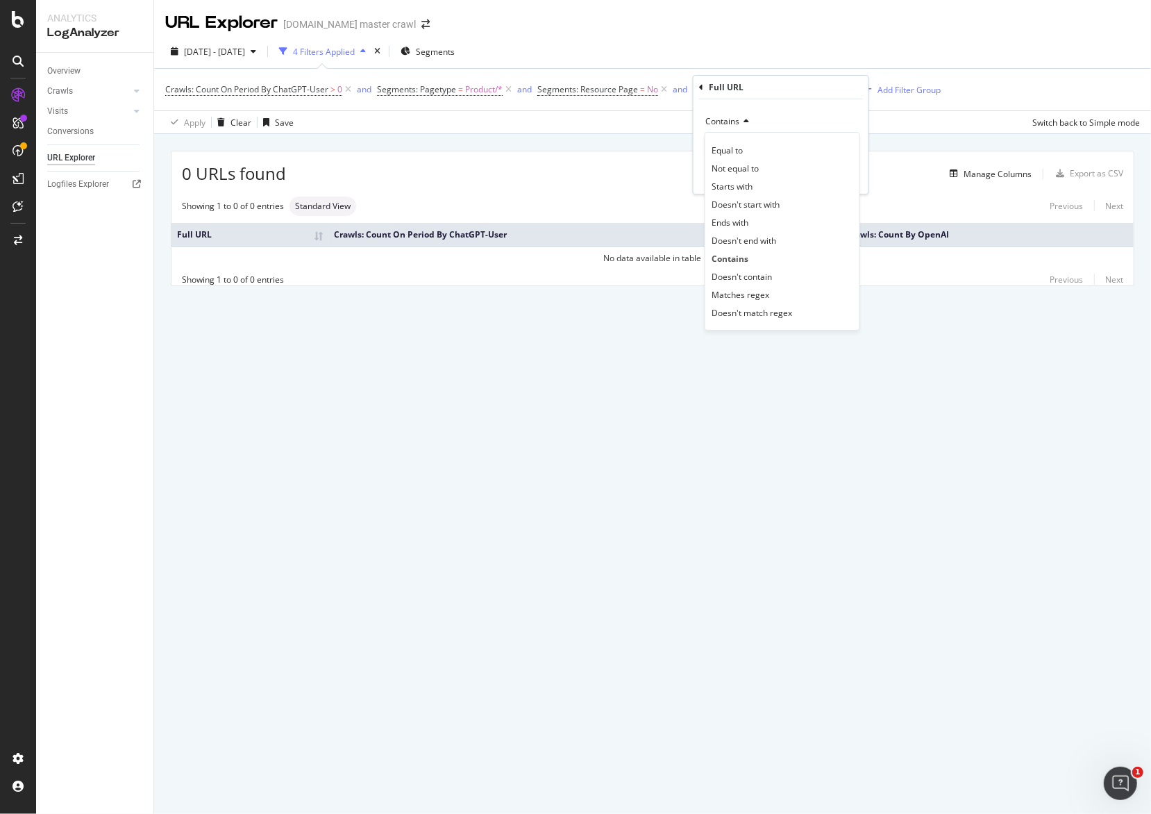
click at [766, 99] on div "Contains Equal to Not equal to Starts with Doesn't start with Ends with Doesn't…" at bounding box center [781, 146] width 175 height 94
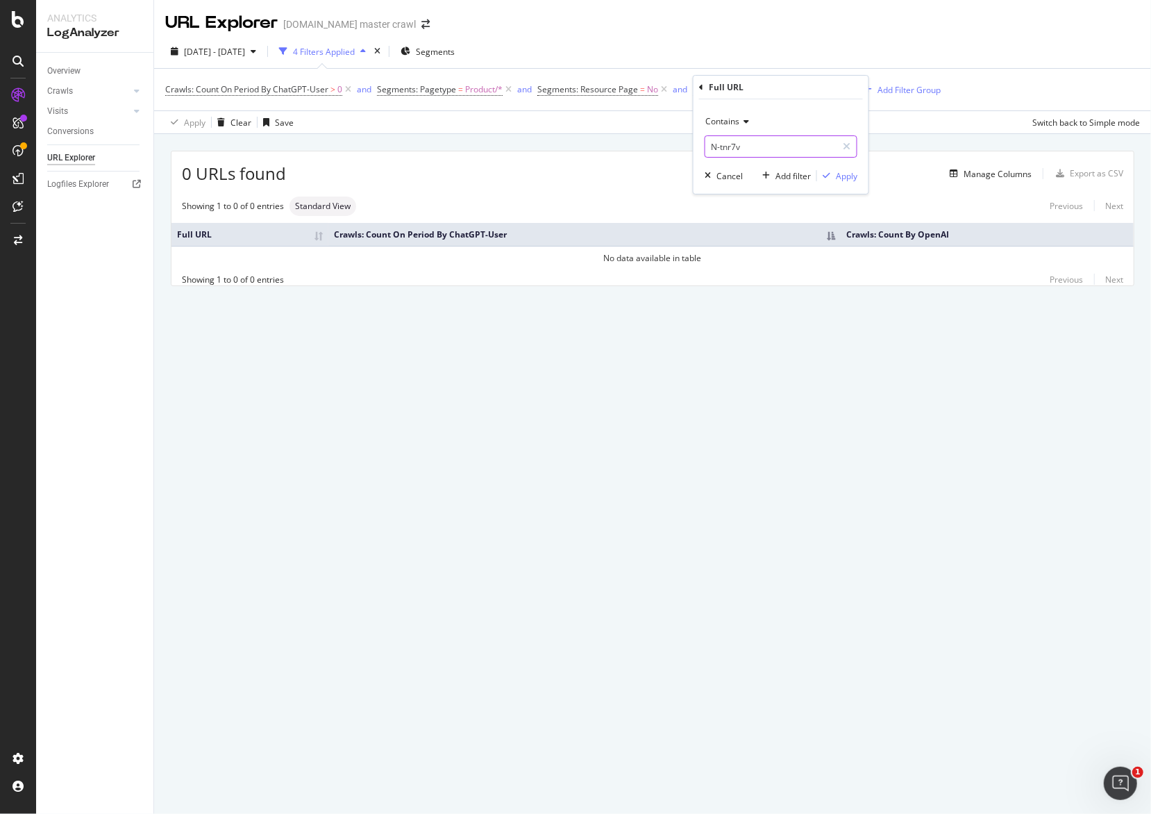
click at [772, 140] on input "N-tnr7v" at bounding box center [771, 146] width 131 height 22
click at [724, 119] on span "Contains" at bounding box center [723, 121] width 34 height 12
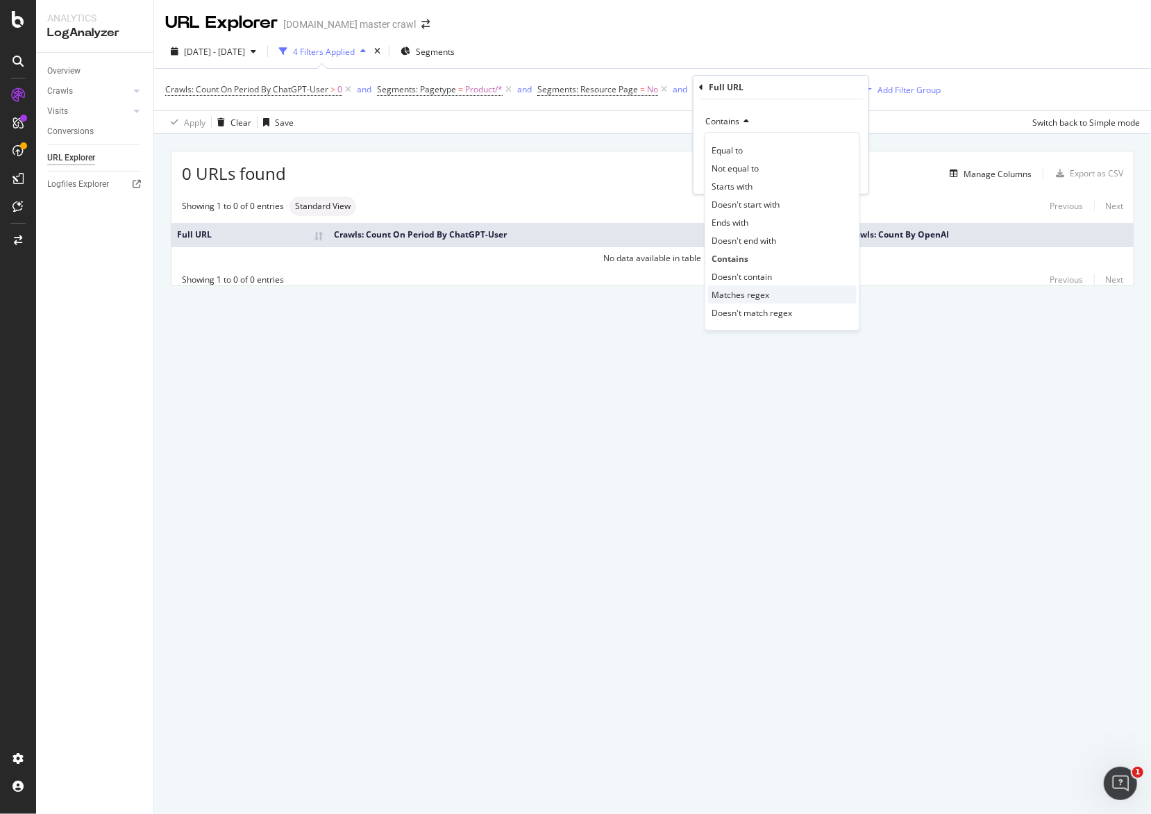
click at [767, 292] on span "Matches regex" at bounding box center [741, 295] width 58 height 12
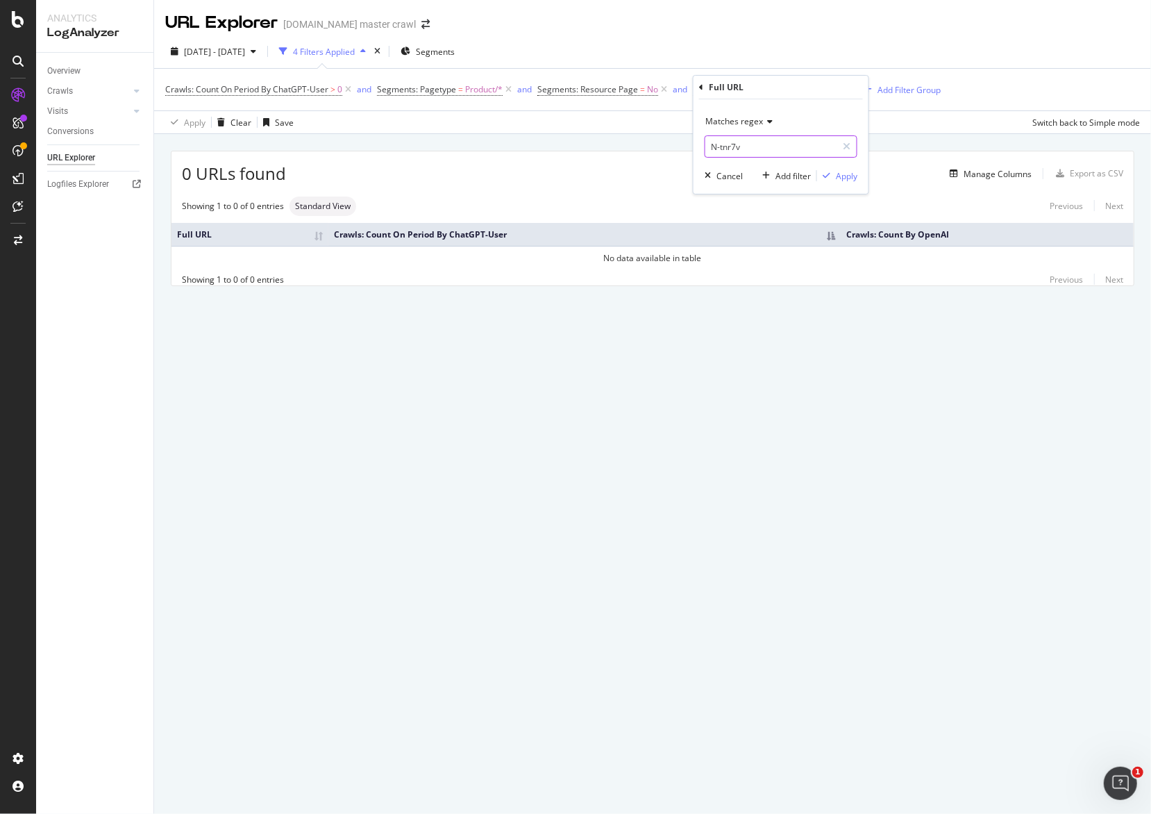
click at [769, 150] on input "N-tnr7v" at bounding box center [771, 146] width 131 height 22
click at [764, 148] on input "aasdfasdfasdfasd" at bounding box center [771, 146] width 131 height 22
paste input "aasdfasdfasdfasd"
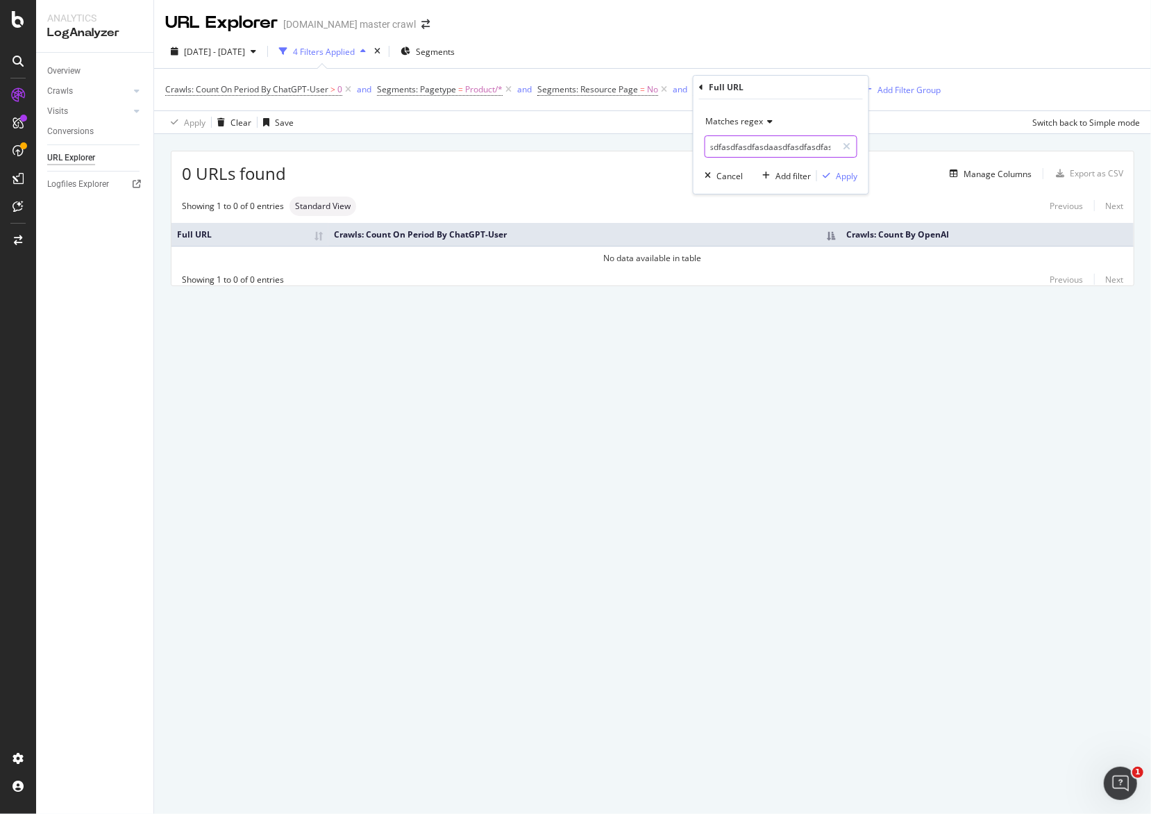
paste input "aasdfasdfasdfasd"
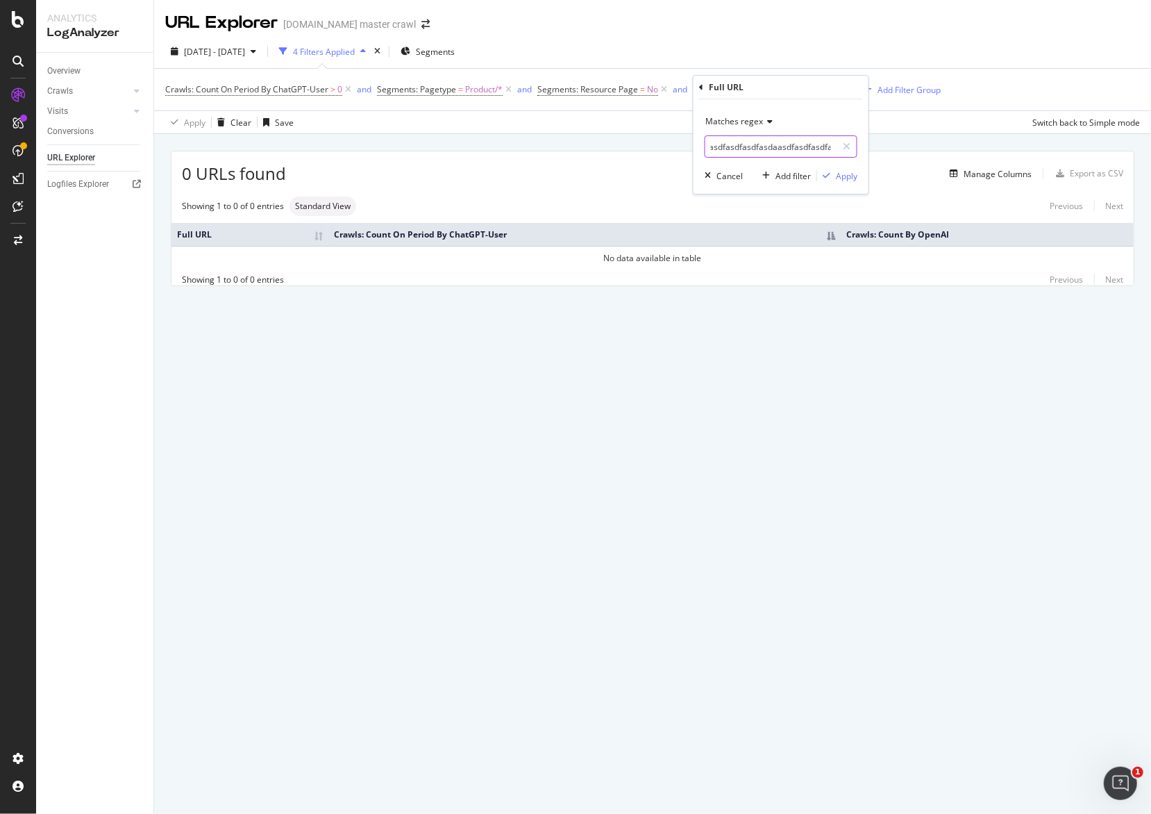
paste input "aasdfasdfasdfasd"
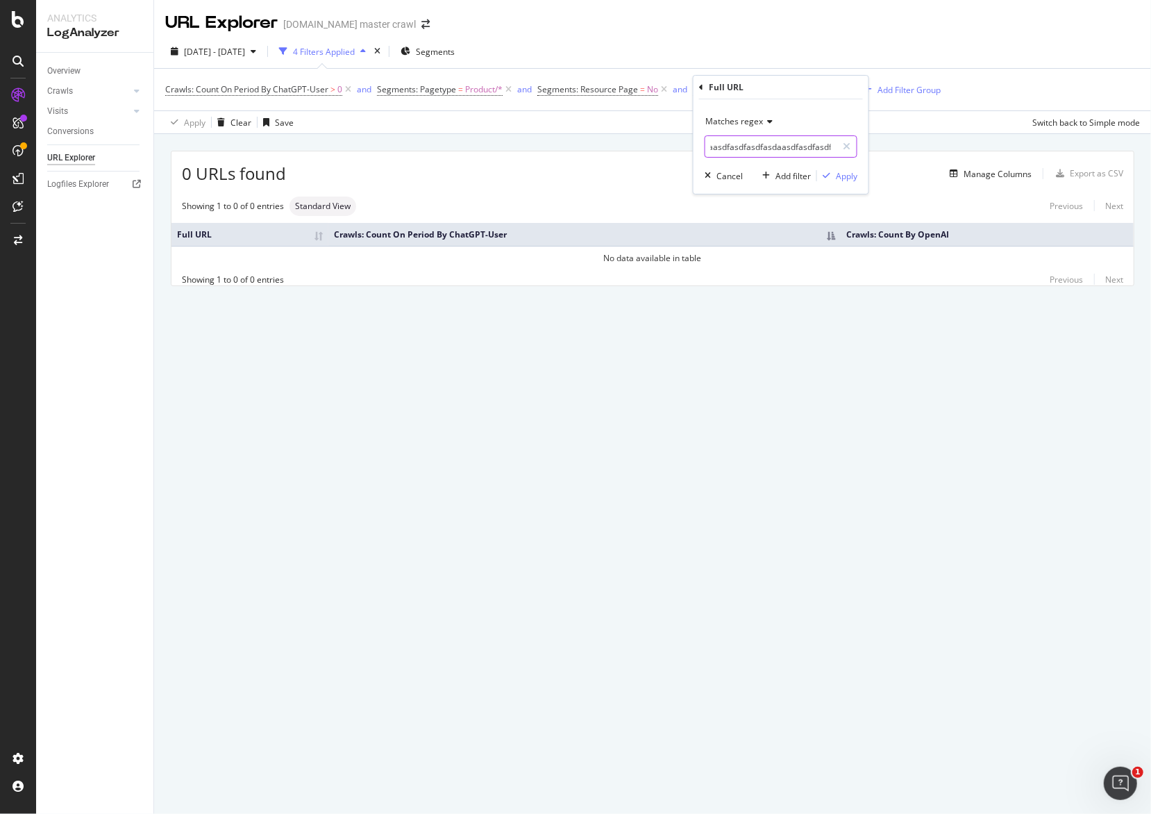
paste input "aasdfasdfasdfasd"
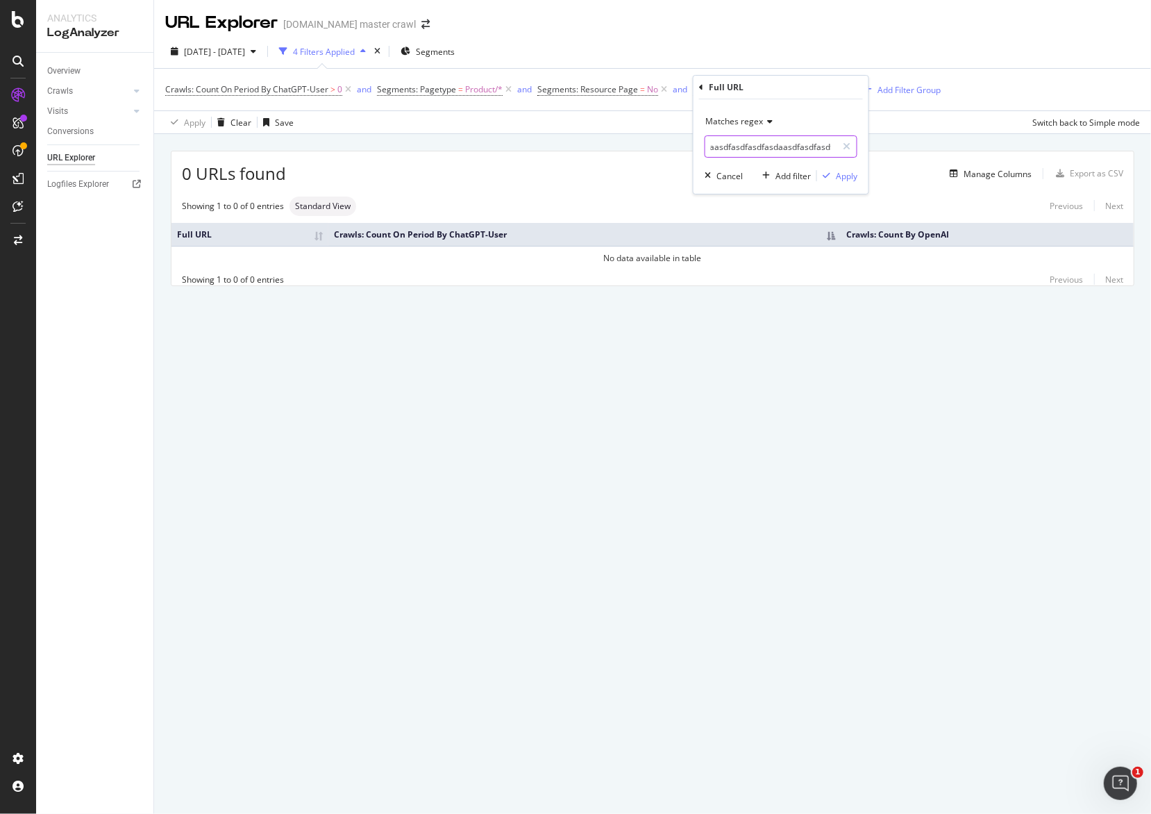
paste input "aasdfasdfasdfasd"
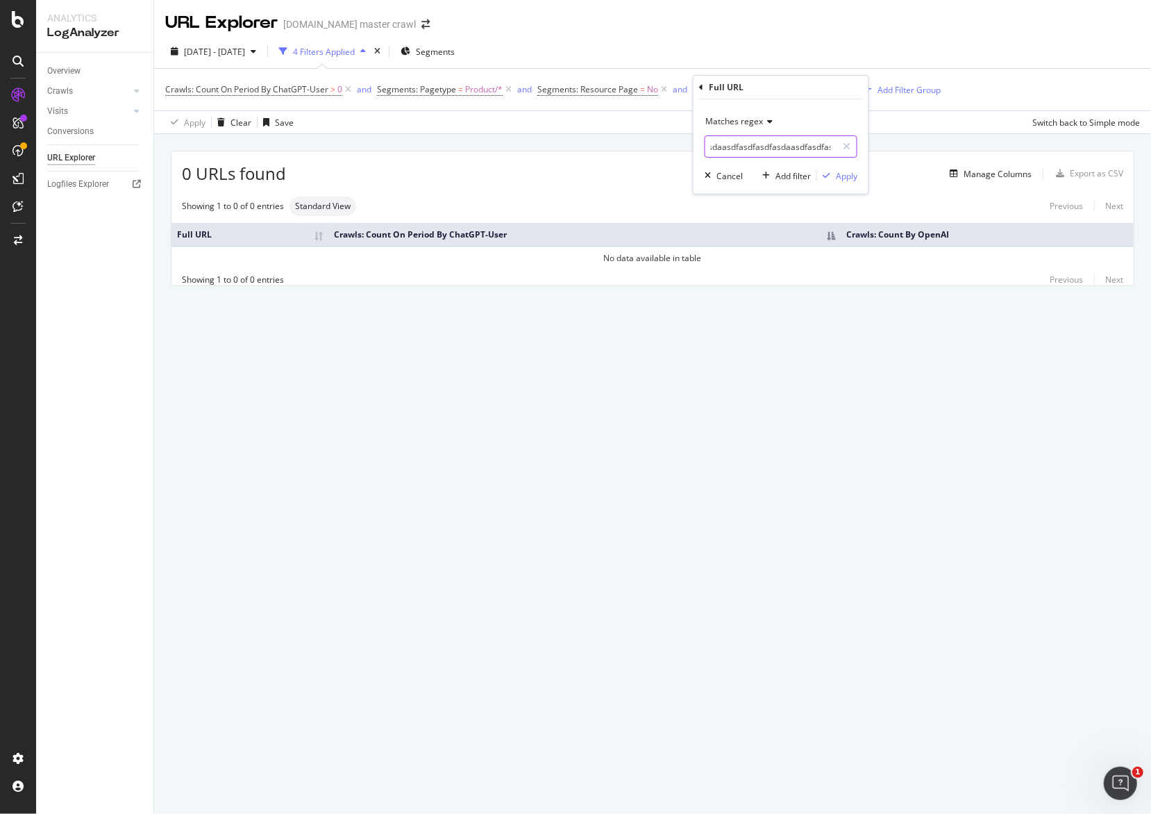
paste
click at [772, 148] on input "aasdfasdfasdfasdaasdfasdfasdfasdaasdfasdfasdfasdaasdfasdfasdfasdaasdfasdfasdfas…" at bounding box center [771, 146] width 131 height 22
paste input "aasdfasdfasdfasd"
paste input "a"
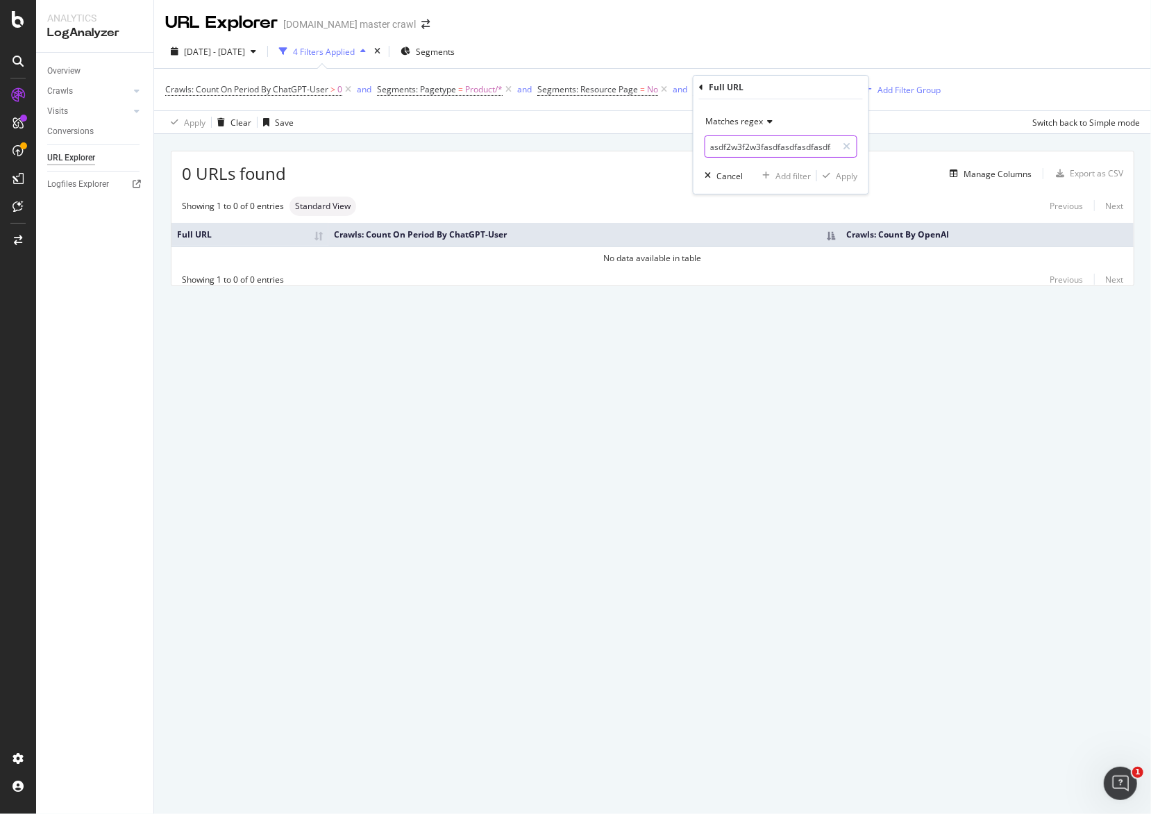
type input "aasdfasdfasdfasdaasdfasdfasdfasdaasdfasdfasdfasdaasdfasdfasdfasdaasdfasdfasdfas…"
click at [922, 355] on div "URL Explorer target.com master crawl 2025 Aug. 25th - Sep. 21st 4 Filters Appli…" at bounding box center [652, 407] width 997 height 814
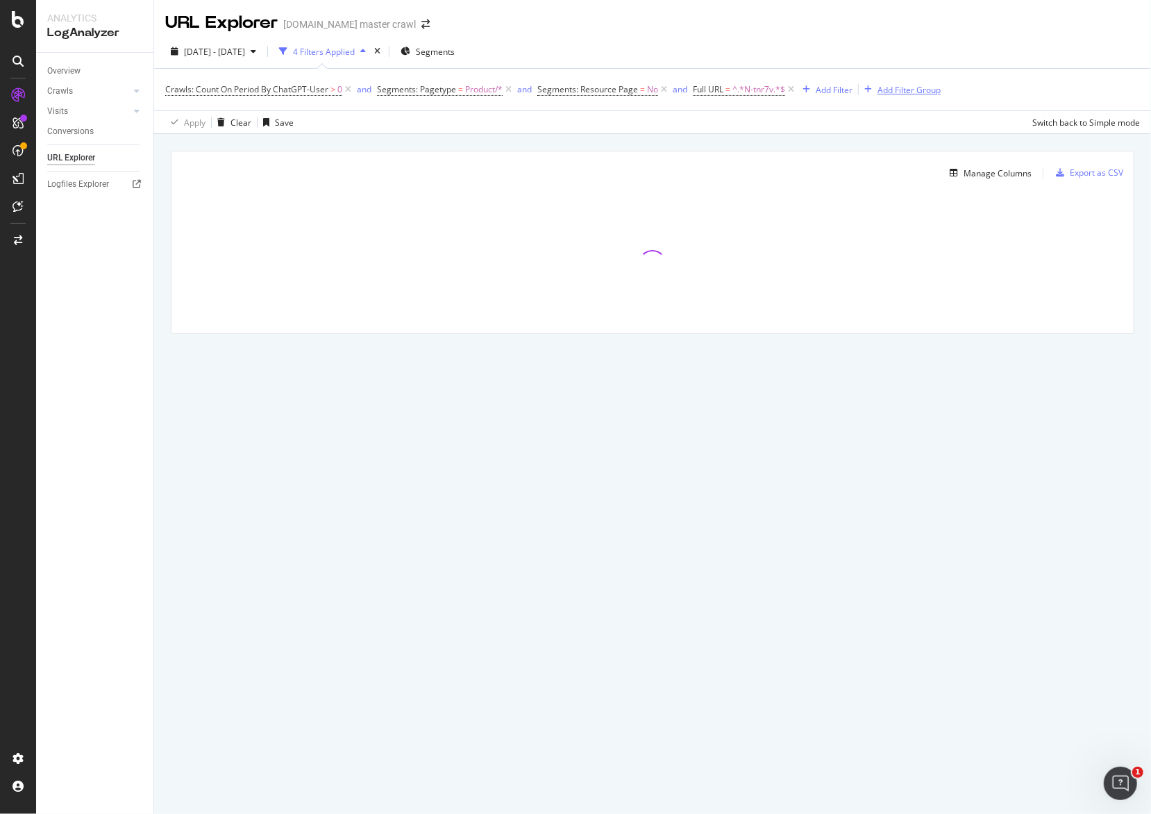
click at [794, 91] on icon at bounding box center [791, 90] width 12 height 14
click at [722, 91] on div "Add Filter" at bounding box center [707, 90] width 37 height 12
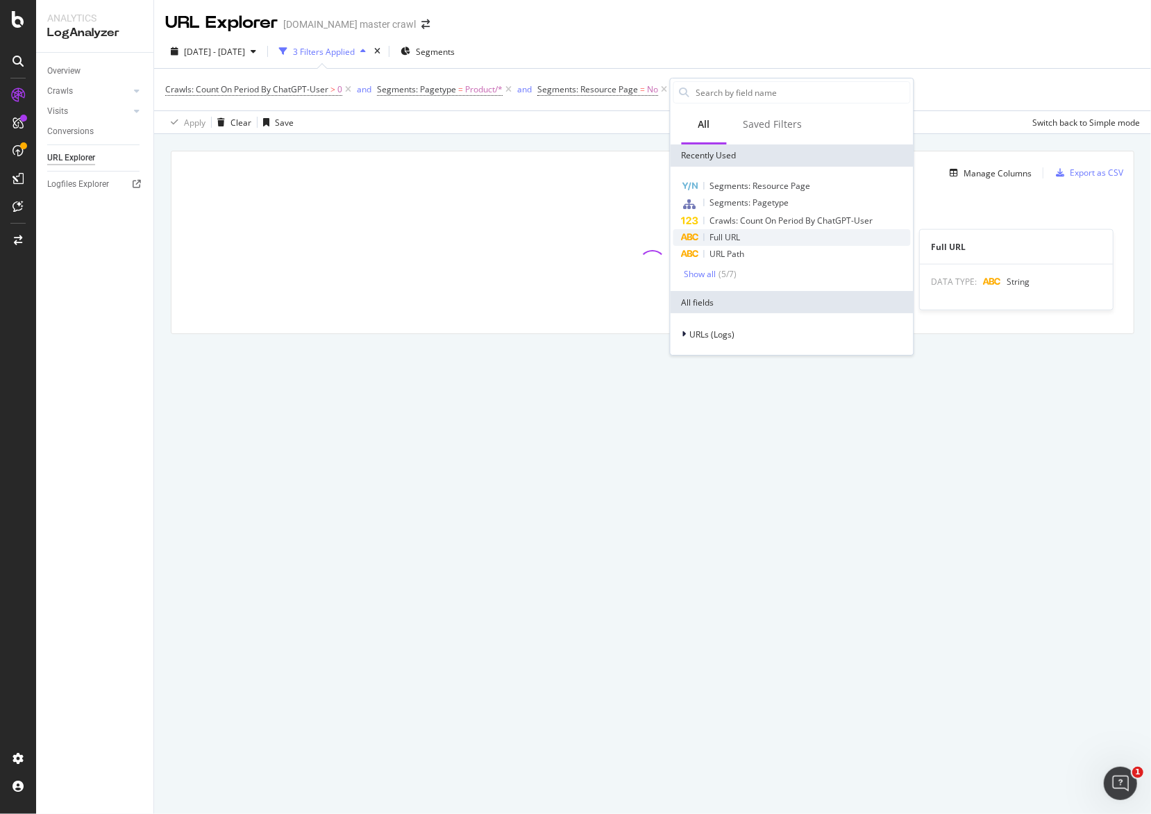
click at [749, 242] on div "Full URL" at bounding box center [792, 237] width 237 height 17
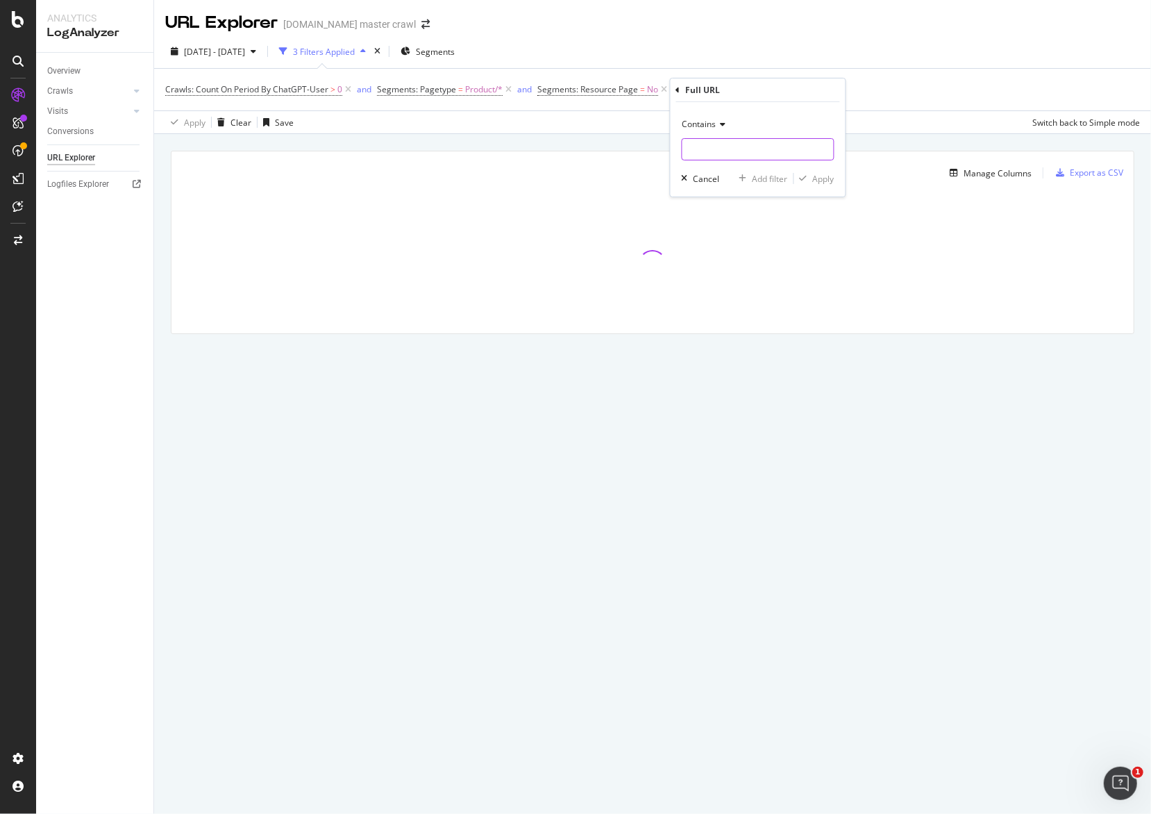
click at [760, 151] on input "text" at bounding box center [758, 149] width 151 height 22
paste input "c/home-new-arrivals"
type input "c/home-new-arrivals"
click at [822, 180] on div "Apply" at bounding box center [824, 179] width 22 height 12
click at [245, 57] on div "[DATE] - [DATE]" at bounding box center [214, 52] width 61 height 12
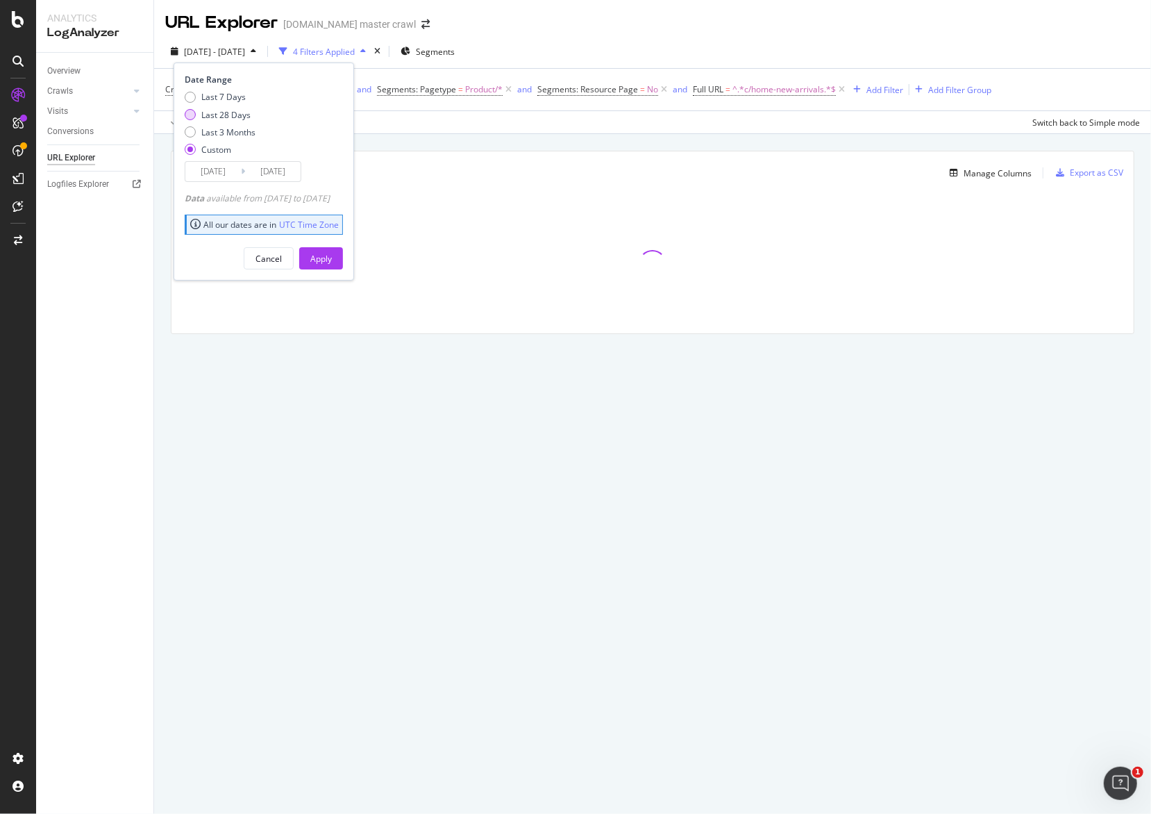
click at [233, 115] on div "Last 28 Days" at bounding box center [225, 115] width 49 height 12
type input "[DATE]"
click at [332, 263] on div "Apply" at bounding box center [321, 258] width 22 height 21
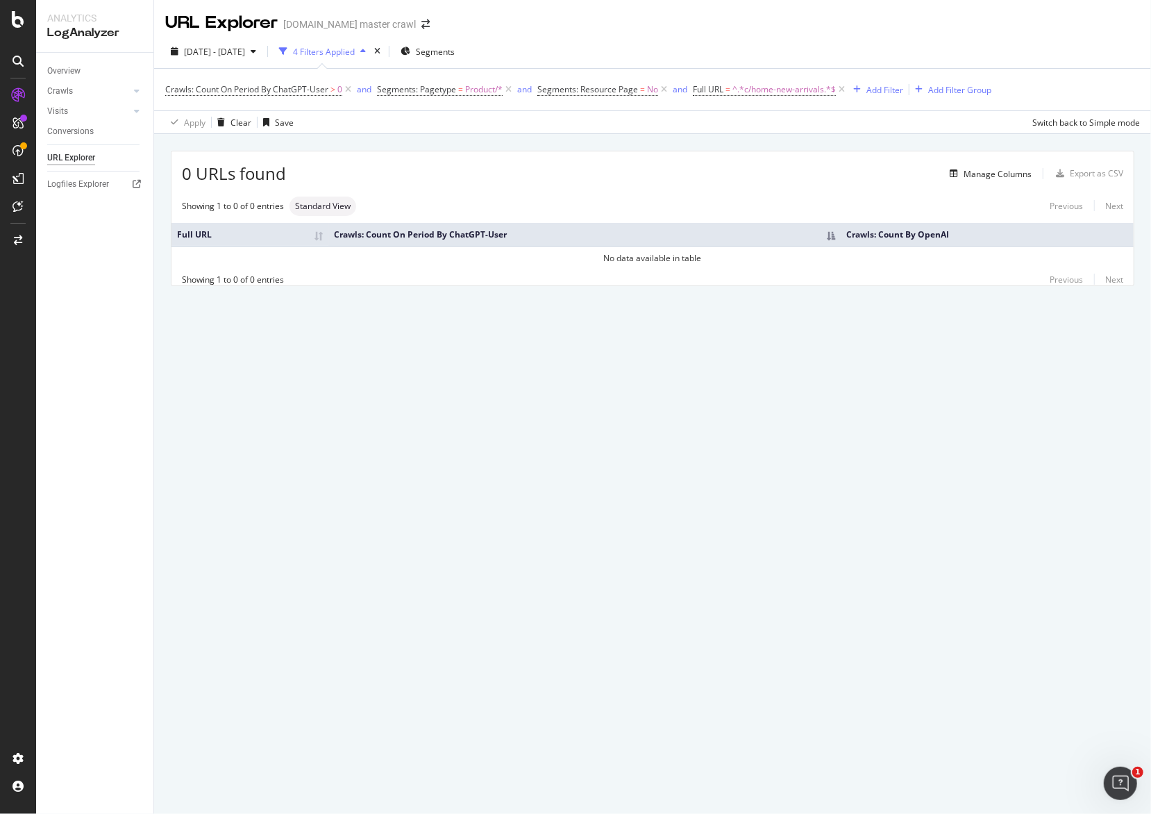
click at [542, 373] on div "URL Explorer target.com master crawl 2025 Aug. 25th - Sep. 21st 4 Filters Appli…" at bounding box center [652, 407] width 997 height 814
click at [736, 38] on div "2025 Aug. 25th - Sep. 21st 4 Filters Applied Segments Crawls: Count On Period B…" at bounding box center [652, 84] width 997 height 99
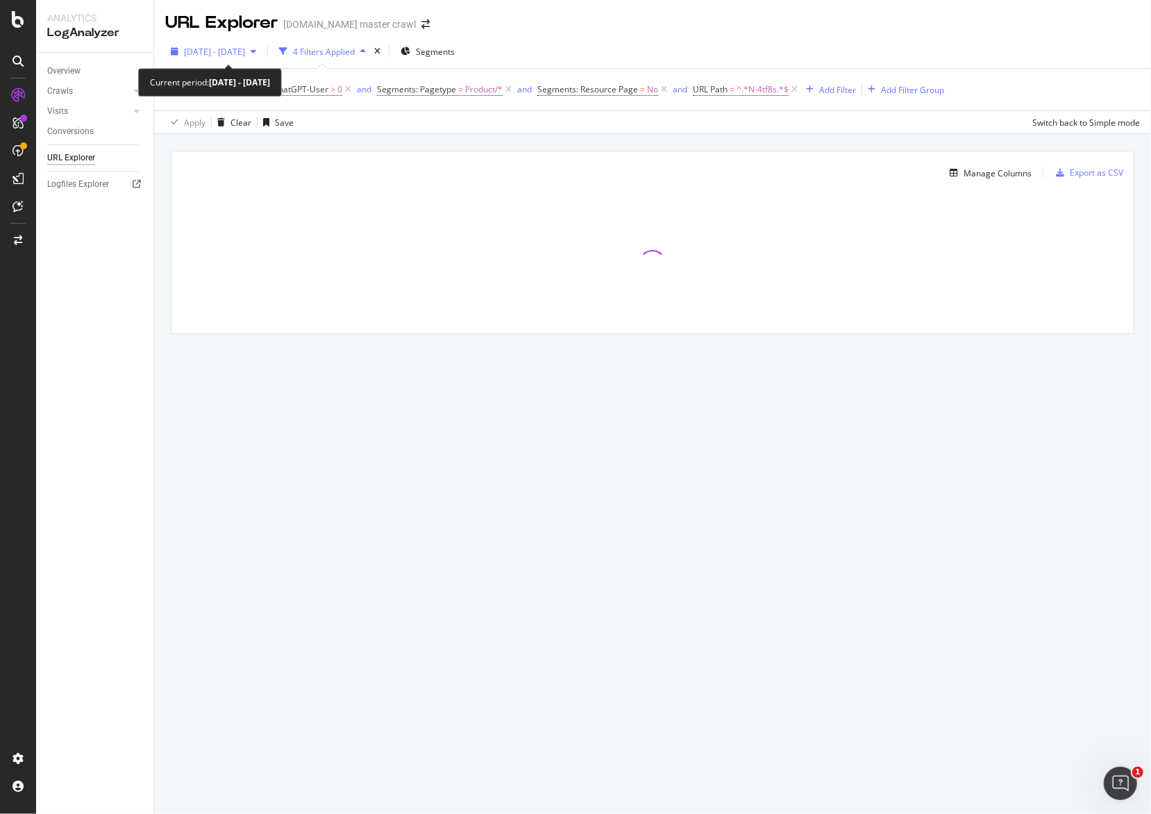
click at [245, 54] on span "[DATE] - [DATE]" at bounding box center [214, 52] width 61 height 12
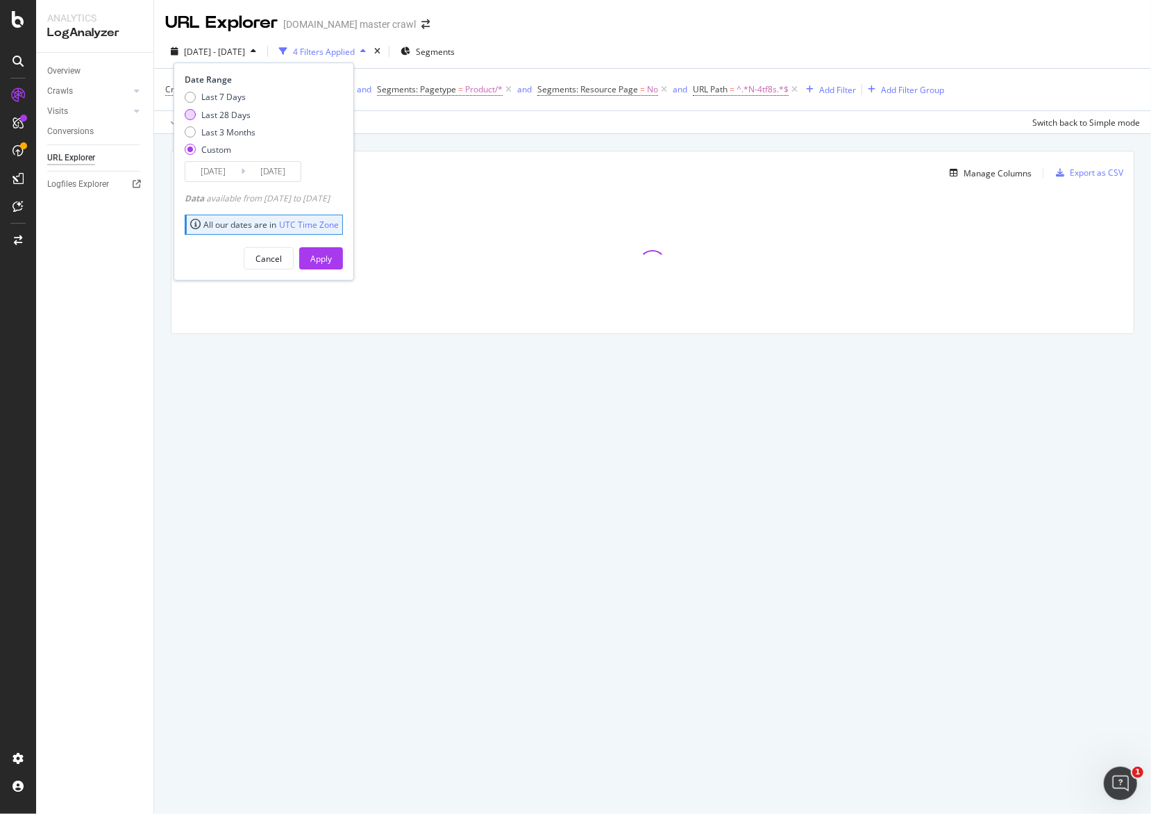
click at [233, 119] on div "Last 28 Days" at bounding box center [225, 115] width 49 height 12
type input "[DATE]"
click at [328, 250] on button "Apply" at bounding box center [321, 258] width 44 height 22
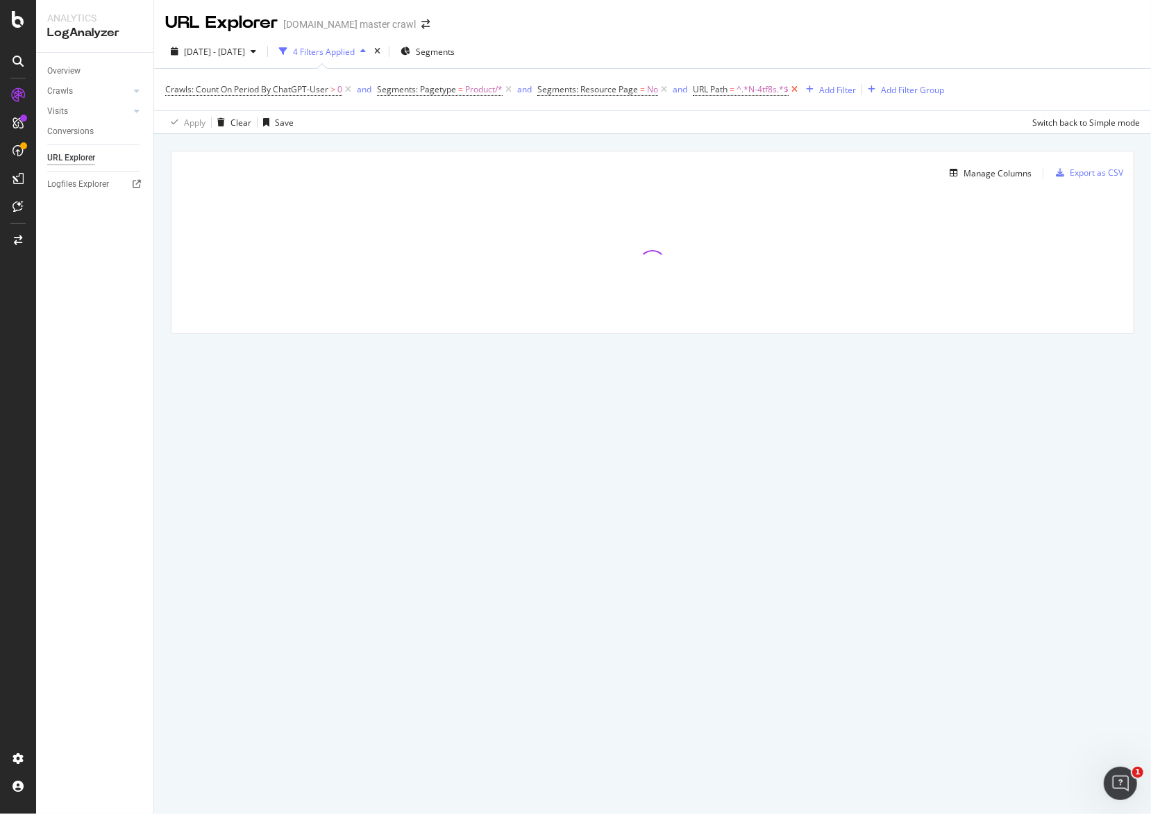
click at [795, 87] on icon at bounding box center [795, 90] width 12 height 14
click at [694, 88] on div "Add Filter" at bounding box center [707, 90] width 37 height 12
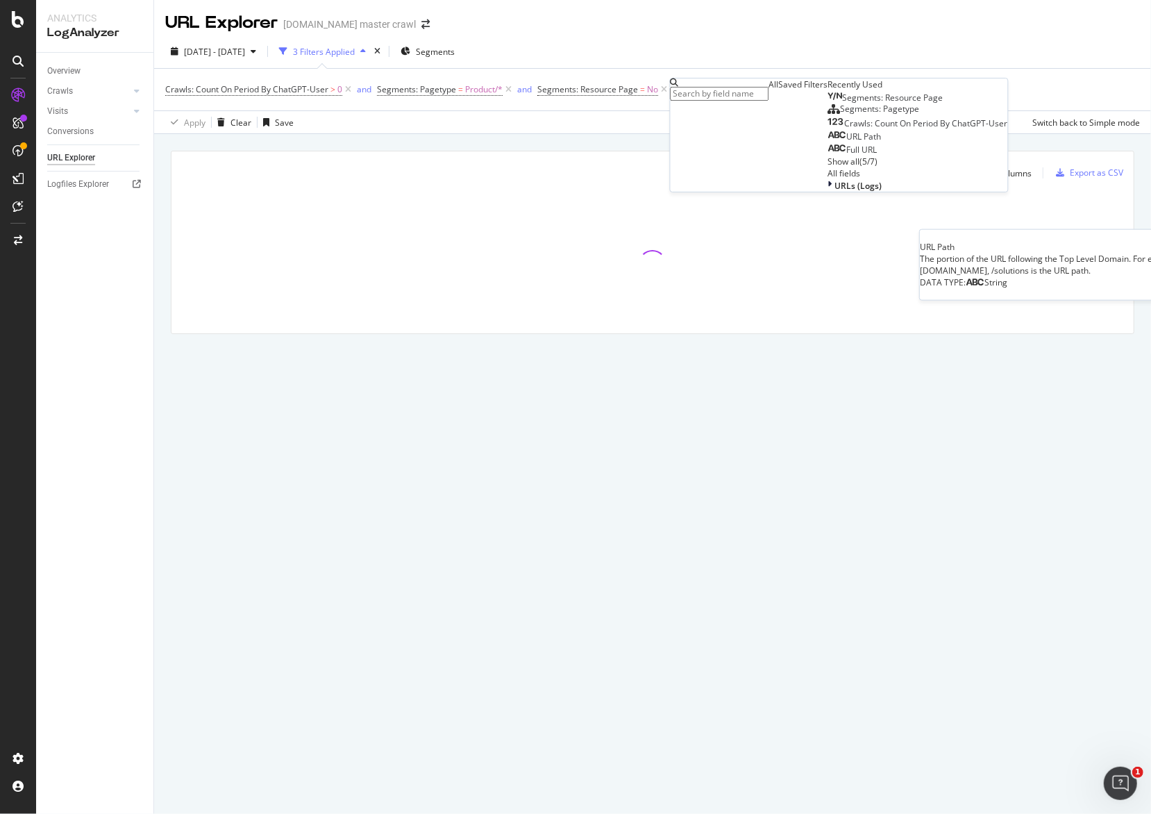
click at [828, 142] on div "URL Path" at bounding box center [854, 136] width 53 height 11
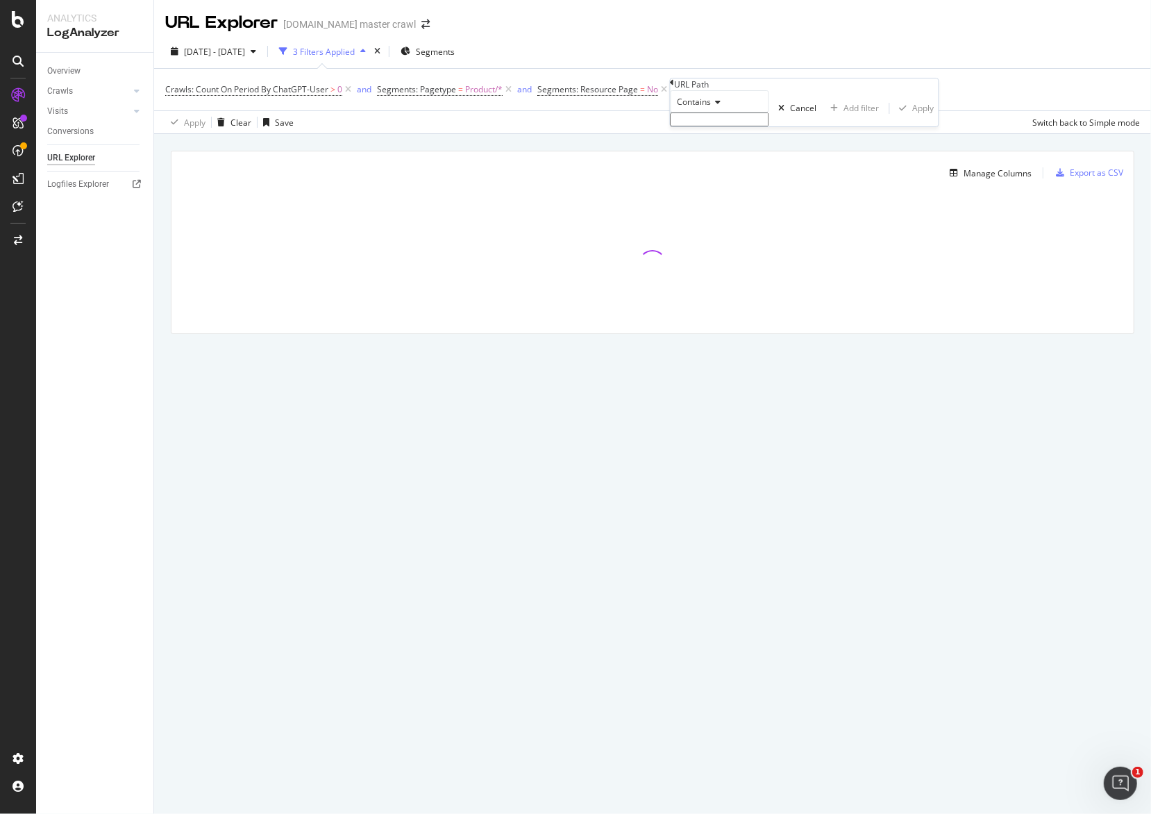
click at [747, 126] on input "text" at bounding box center [720, 119] width 99 height 14
click at [710, 108] on span "Contains" at bounding box center [695, 102] width 34 height 12
click at [733, 243] on span "Matches regex" at bounding box center [704, 237] width 58 height 12
click at [740, 126] on input "text" at bounding box center [720, 119] width 99 height 14
paste input "^(?:arts-crafts-sewing-home|mattresses-furniture|wedding-registry-favorites|hom…"
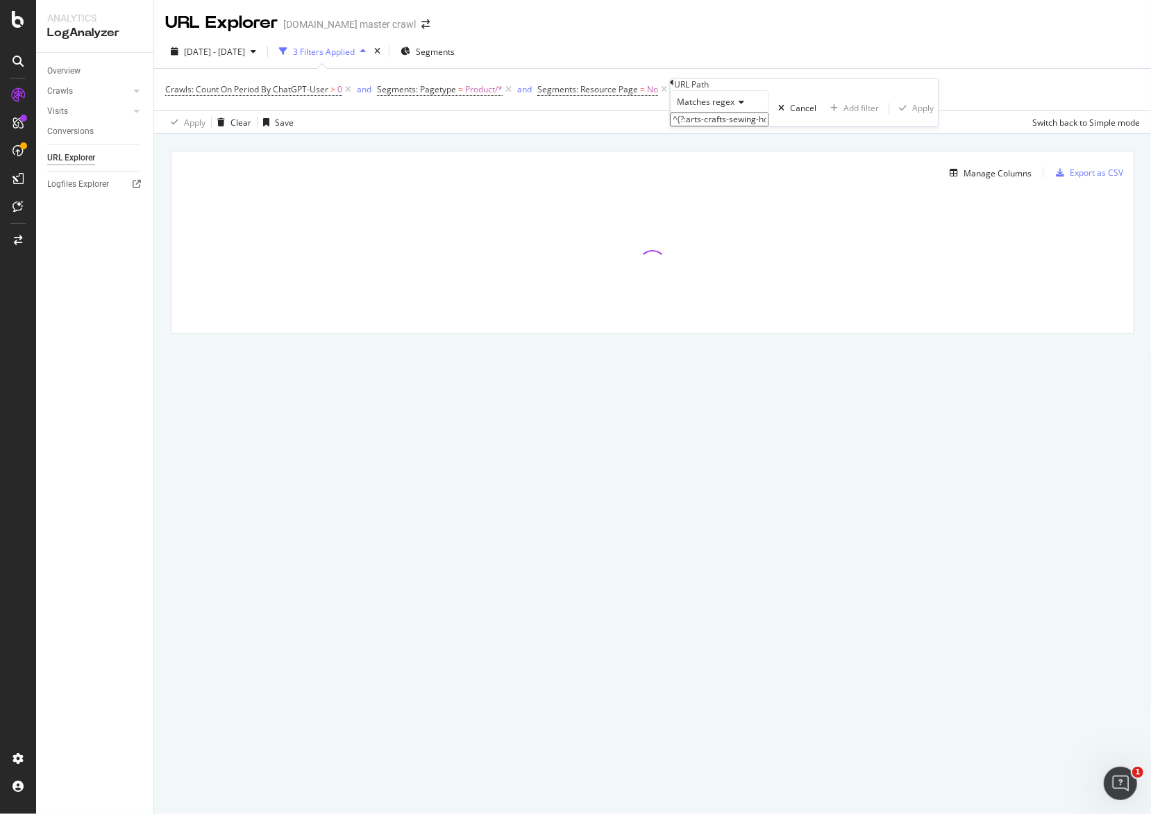
scroll to position [0, 1722]
type input "^(?:arts-crafts-sewing-home|mattresses-furniture|wedding-registry-favorites|hom…"
click at [913, 118] on div "Apply" at bounding box center [924, 112] width 22 height 12
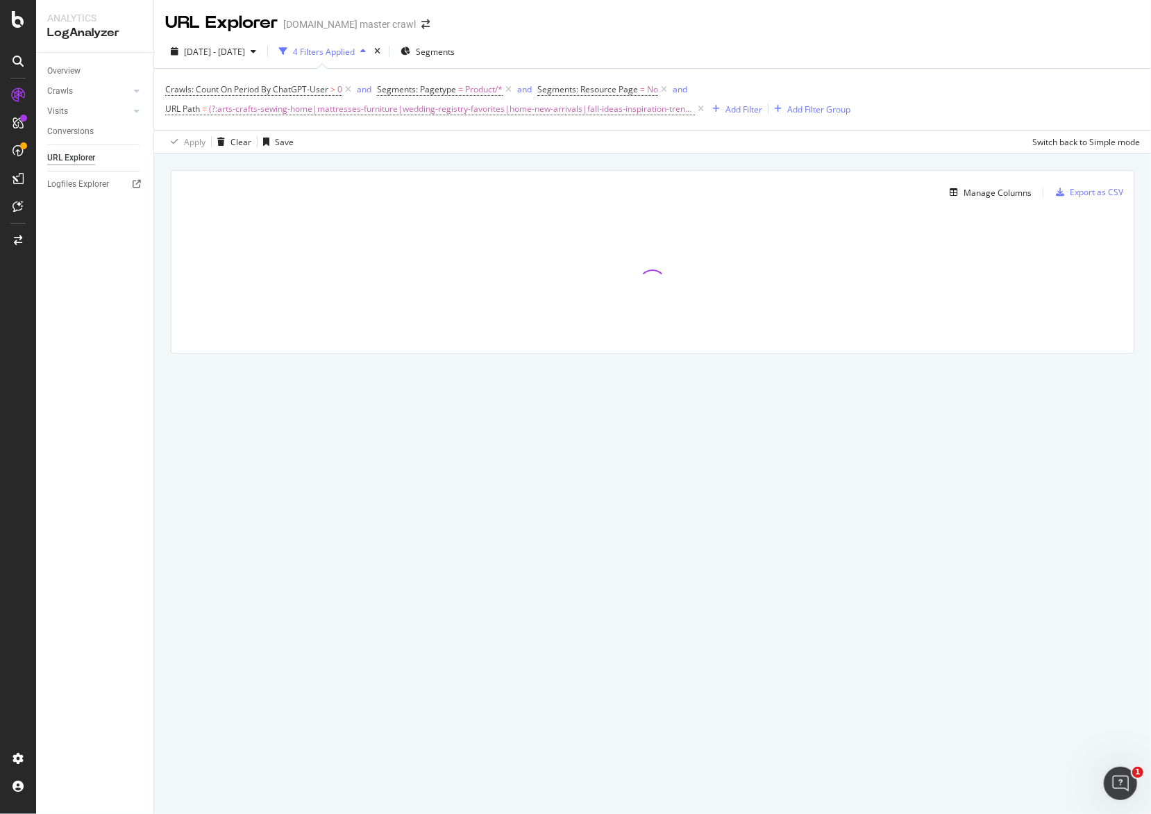
drag, startPoint x: 854, startPoint y: 138, endPoint x: 868, endPoint y: 92, distance: 48.6
click at [854, 138] on div "Apply Clear Save Switch back to Simple mode" at bounding box center [652, 141] width 997 height 23
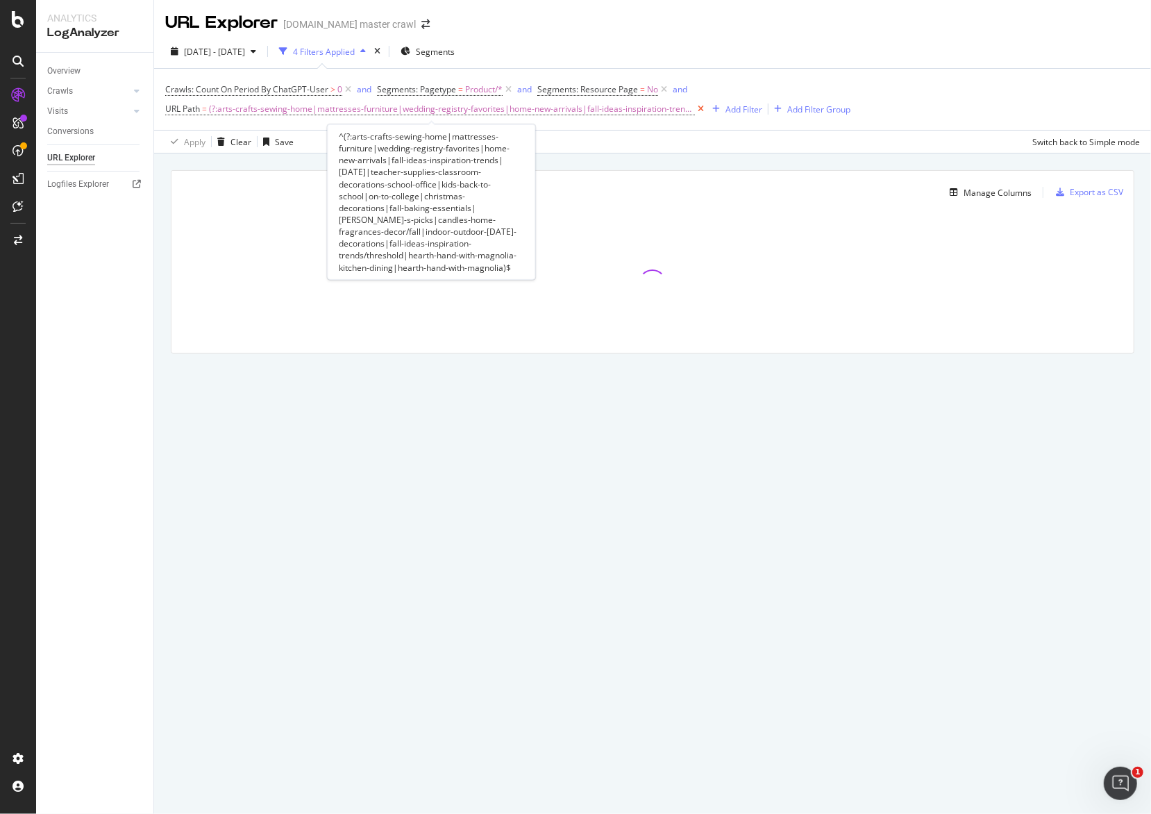
click at [695, 108] on icon at bounding box center [701, 109] width 12 height 14
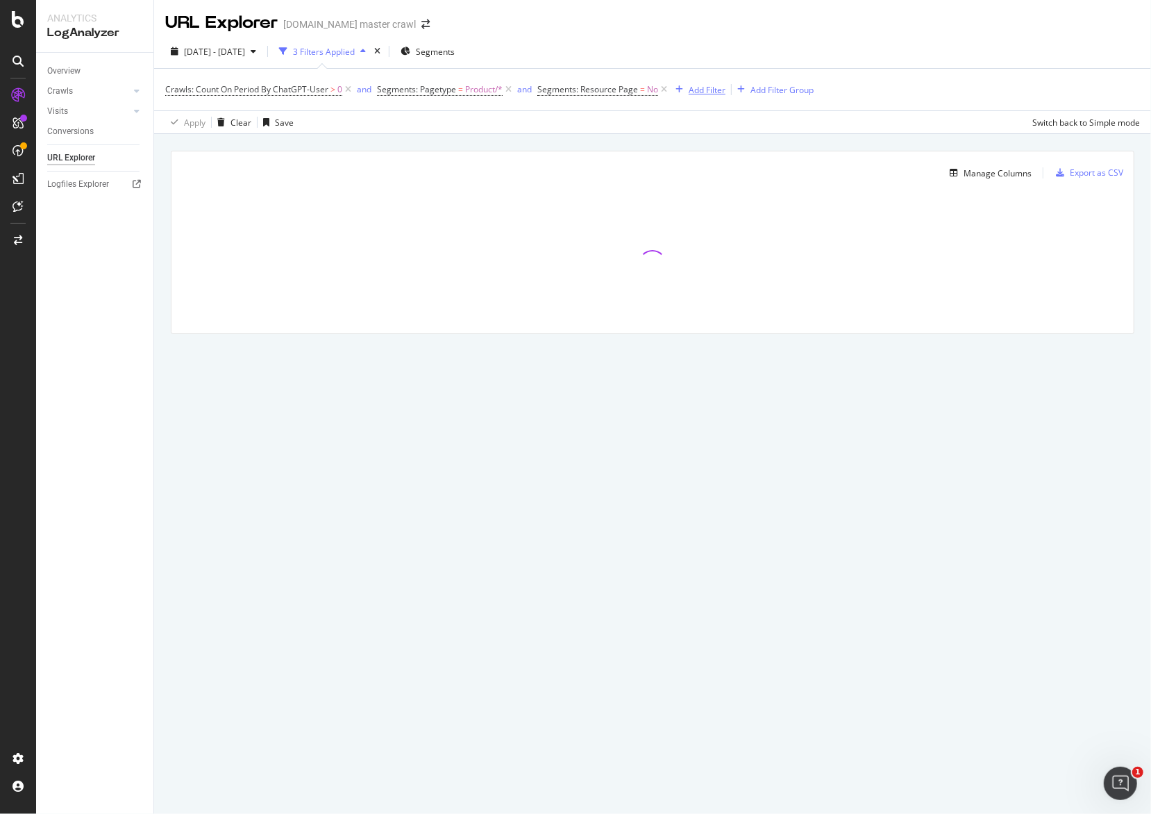
click at [714, 90] on div "Add Filter" at bounding box center [707, 90] width 37 height 12
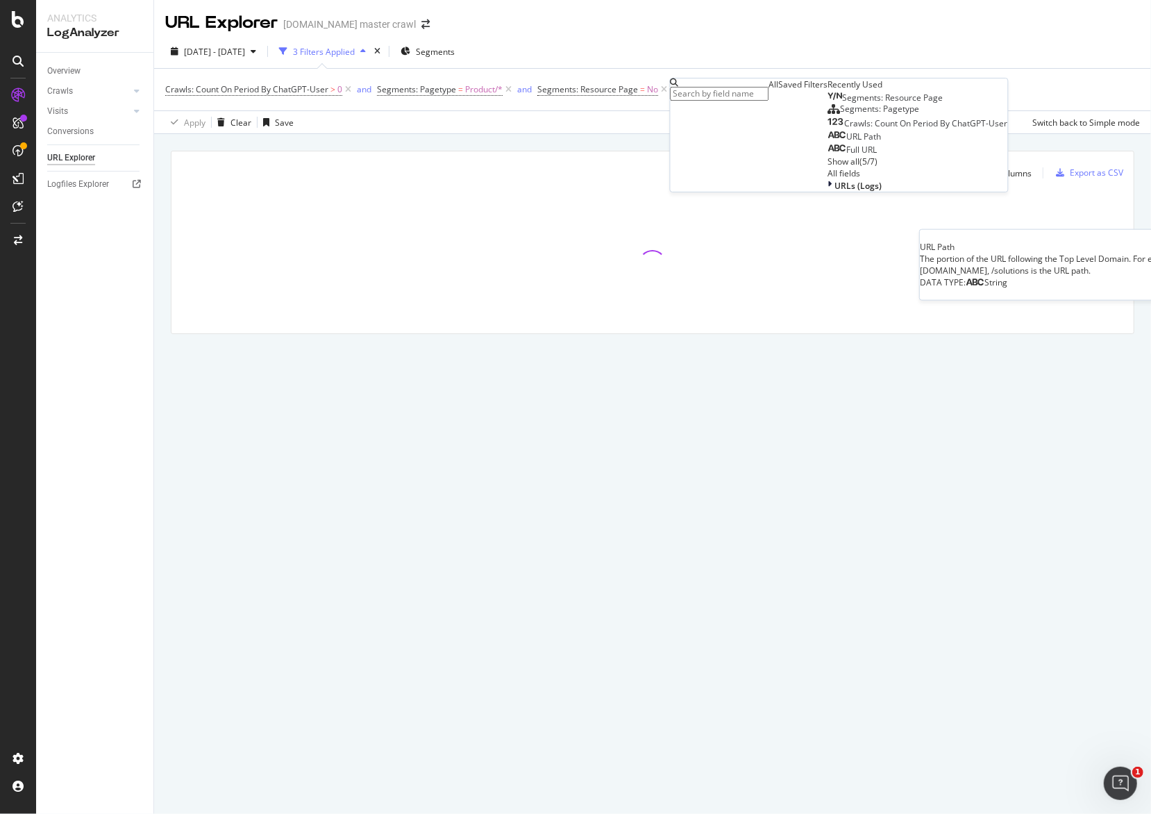
click at [847, 142] on span "URL Path" at bounding box center [864, 137] width 35 height 12
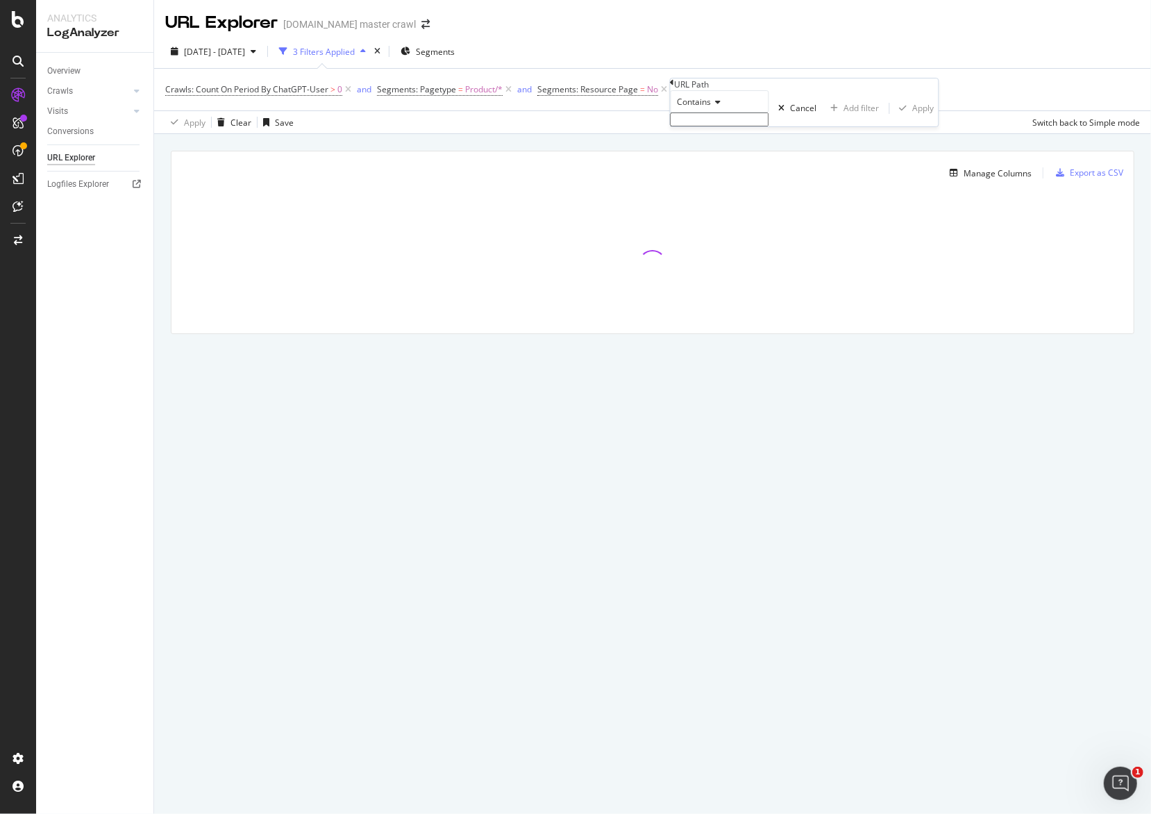
click at [717, 112] on div "Contains" at bounding box center [720, 101] width 99 height 22
click at [733, 243] on span "Matches regex" at bounding box center [704, 237] width 58 height 12
click at [742, 126] on input "text" at bounding box center [720, 119] width 99 height 14
paste input "^(?:arts-crafts-sewing-home|mattresses-furniture|wedding-registry-favorites|hom…"
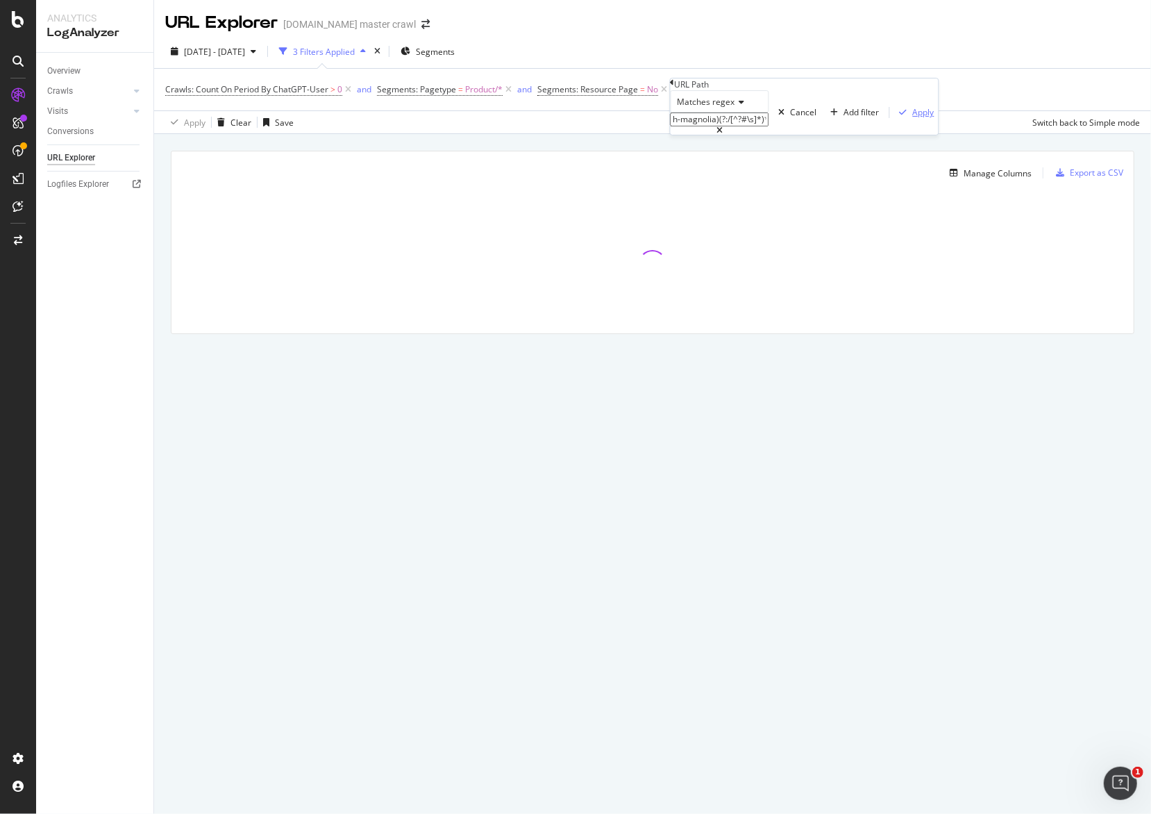
type input "^(?:arts-crafts-sewing-home|mattresses-furniture|wedding-registry-favorites|hom…"
click at [894, 117] on div "button" at bounding box center [903, 112] width 19 height 8
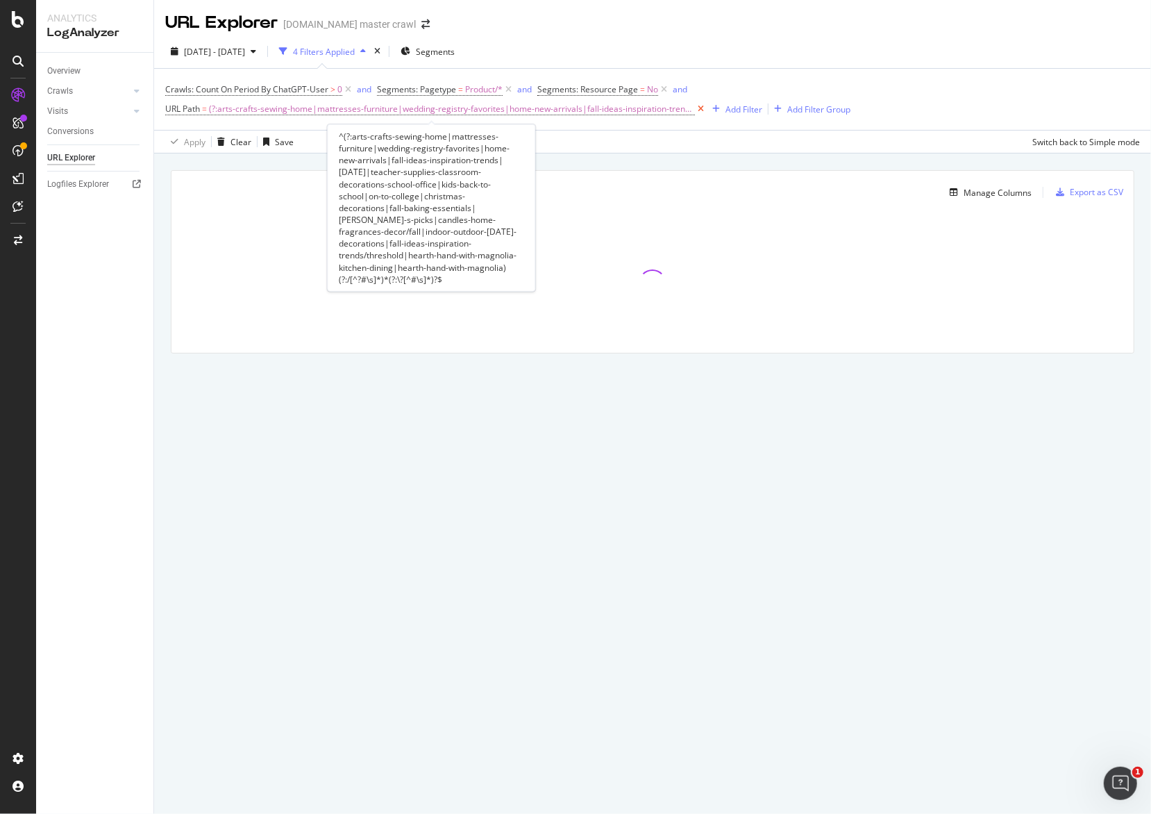
click at [695, 110] on icon at bounding box center [701, 109] width 12 height 14
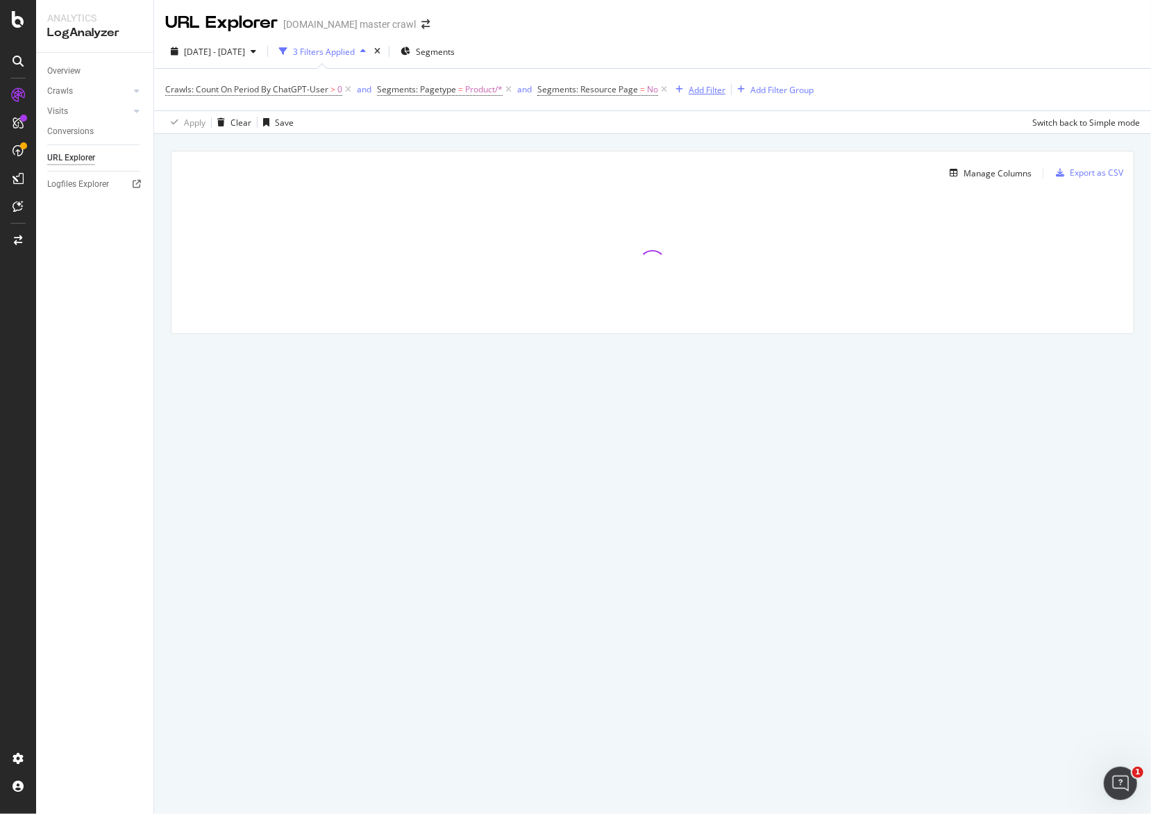
click at [712, 92] on div "Add Filter" at bounding box center [707, 90] width 37 height 12
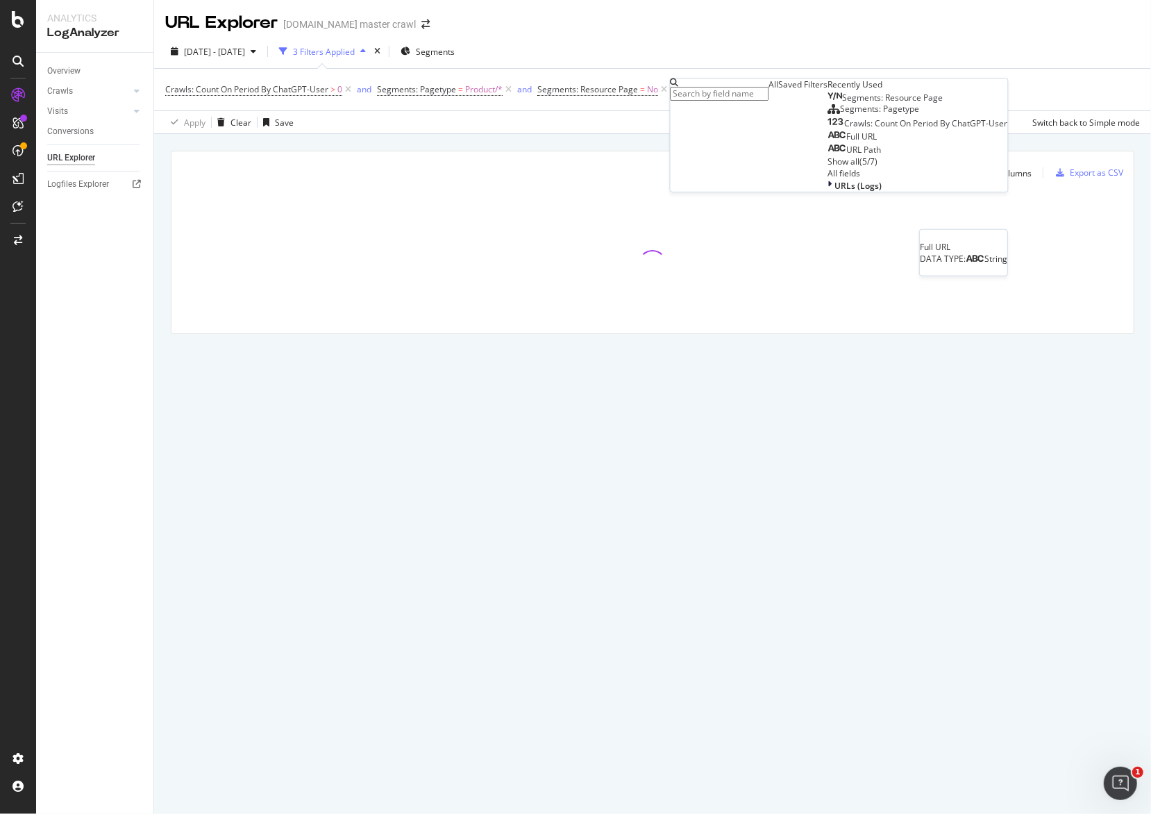
click at [847, 142] on span "Full URL" at bounding box center [862, 137] width 31 height 12
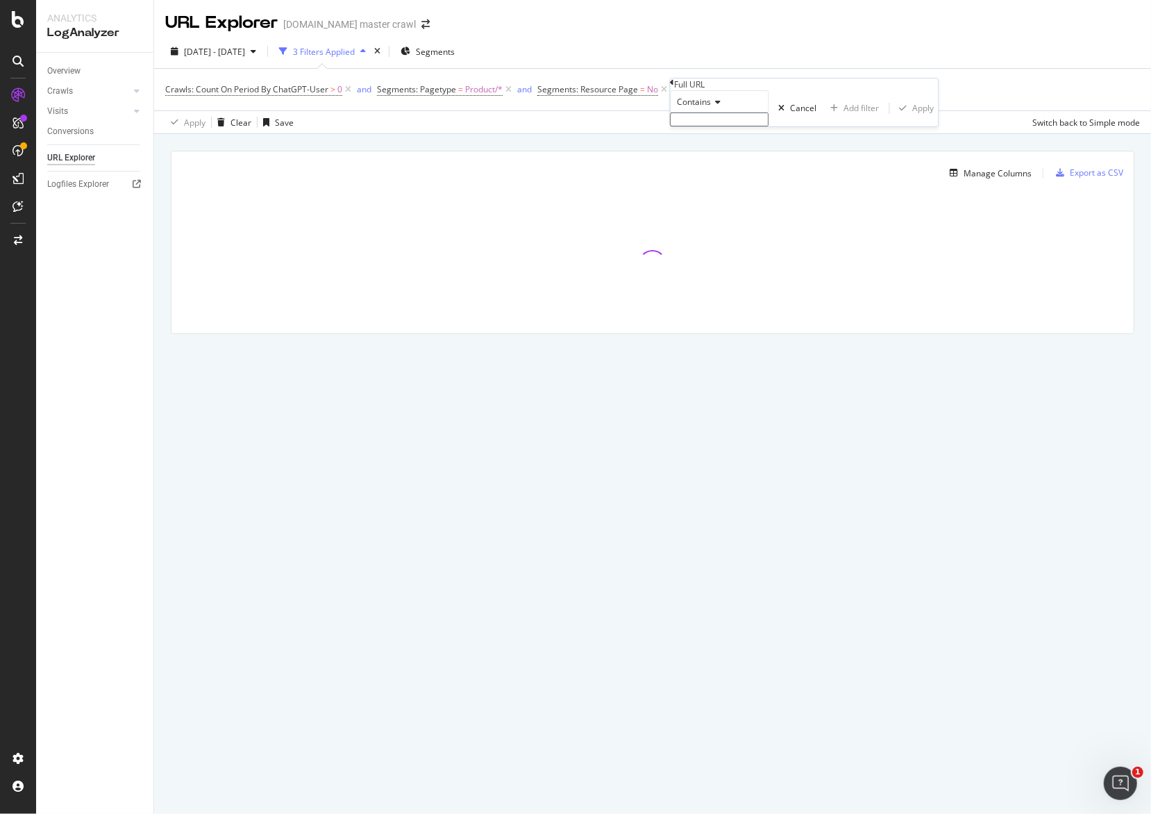
click at [730, 112] on div "Contains" at bounding box center [720, 101] width 99 height 22
click at [729, 243] on span "Matches regex" at bounding box center [704, 237] width 58 height 12
click at [728, 126] on input "text" at bounding box center [720, 119] width 99 height 14
paste input ".*(bullseye-s-playground|home-appliances|kids-home|teen-room-home|automotive-ho…"
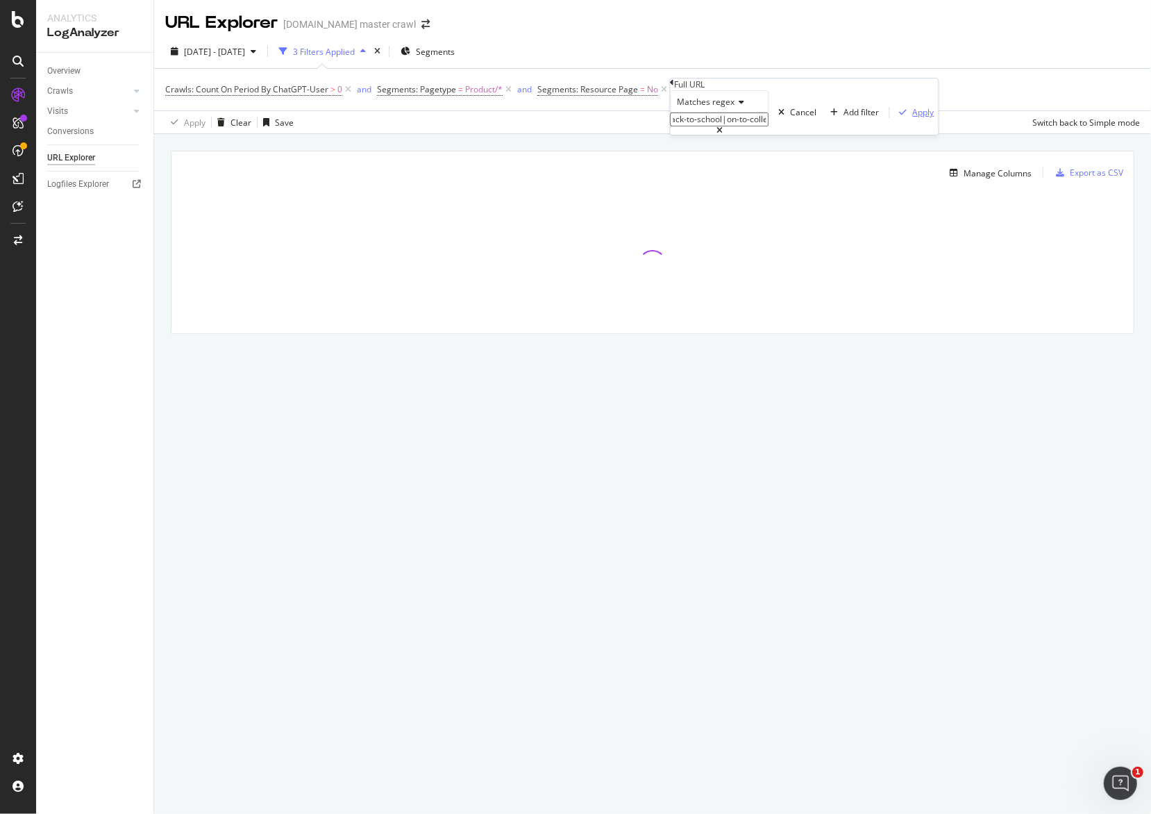
type input ".*(bullseye-s-playground|home-appliances|kids-home|teen-room-home|automotive-ho…"
click at [913, 118] on div "Apply" at bounding box center [924, 112] width 22 height 12
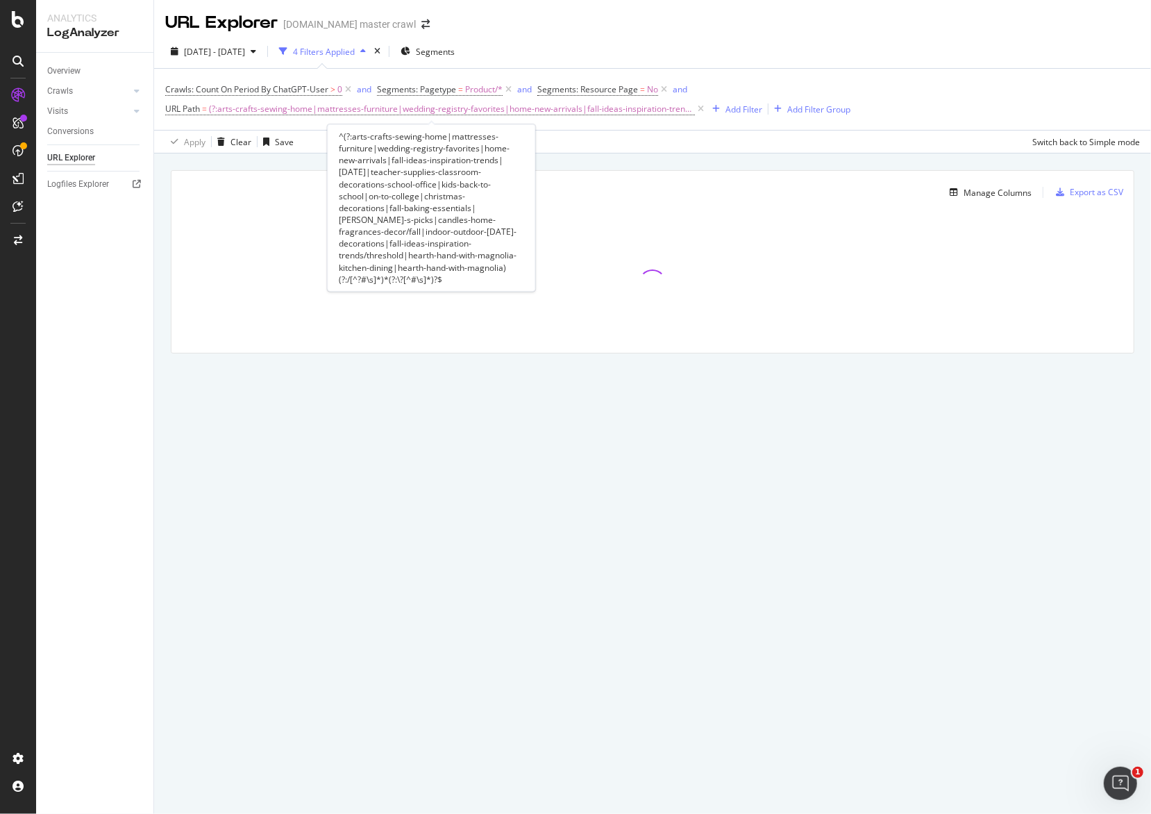
click at [695, 107] on icon at bounding box center [701, 109] width 12 height 14
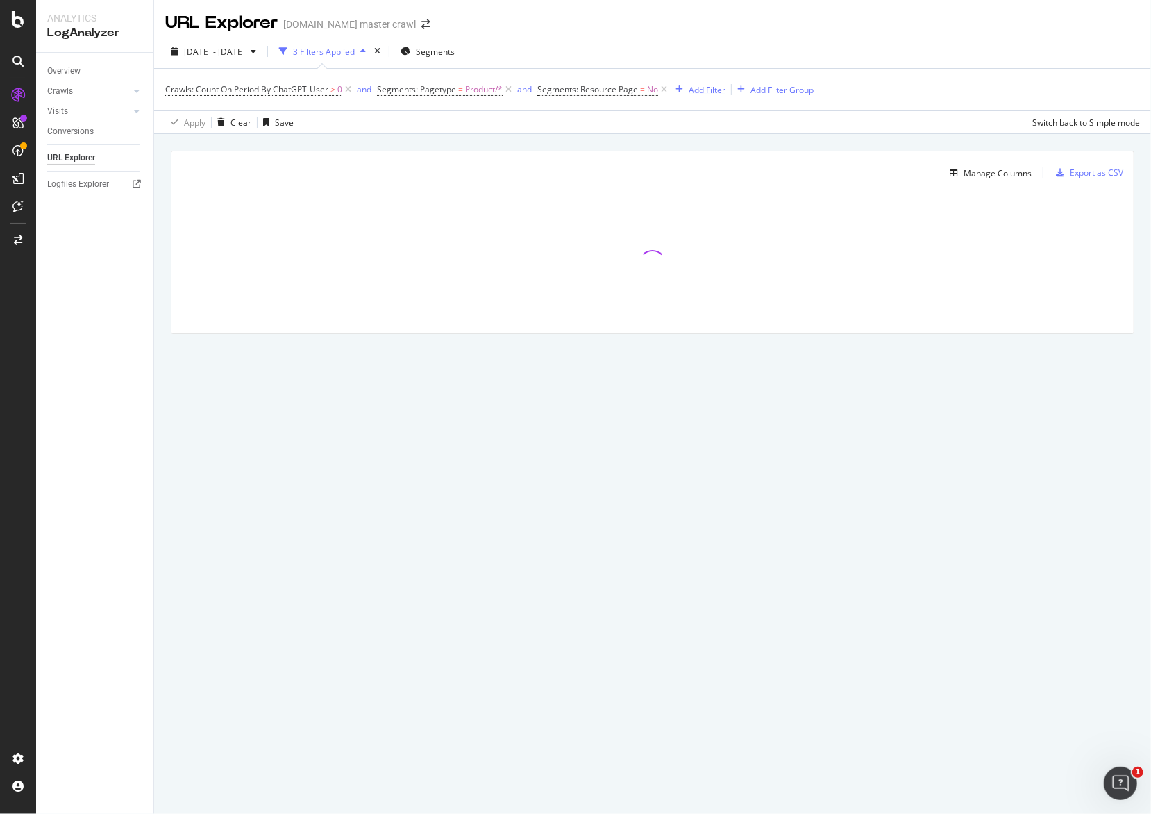
click at [695, 89] on div "Add Filter" at bounding box center [707, 90] width 37 height 12
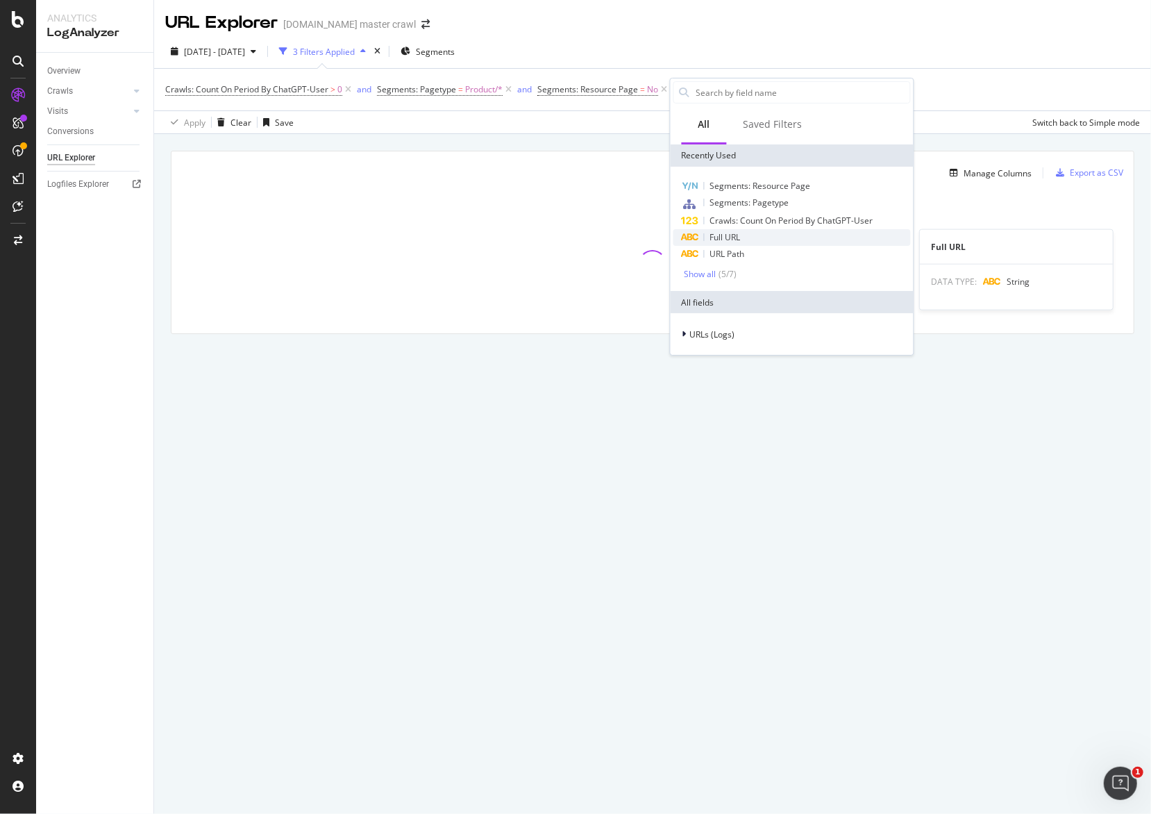
click at [744, 241] on div "Full URL" at bounding box center [792, 237] width 237 height 17
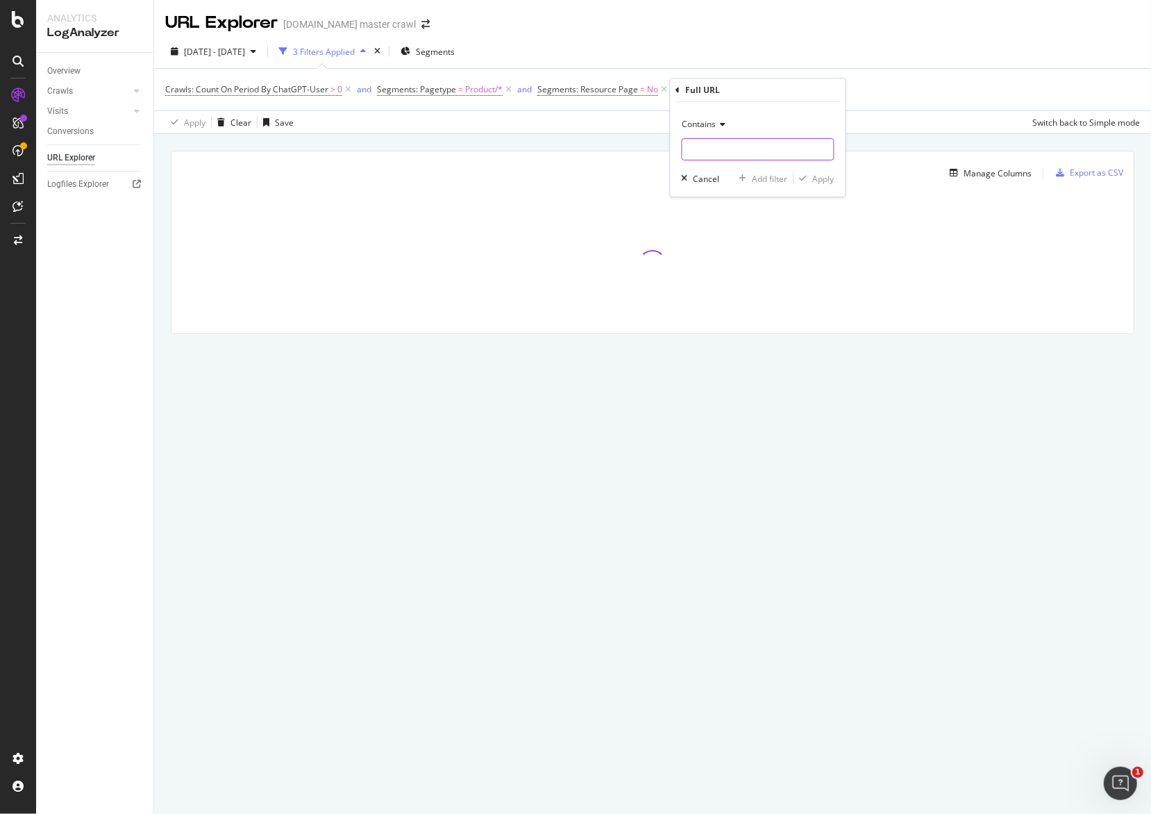
click at [772, 153] on input "text" at bounding box center [758, 149] width 151 height 22
click at [722, 133] on div "Contains" at bounding box center [758, 124] width 153 height 22
click at [754, 294] on div "Matches regex" at bounding box center [759, 297] width 149 height 18
click at [751, 143] on input "text" at bounding box center [758, 149] width 151 height 22
paste input ".*(christmas-decorations|fall-baking-essentials|[PERSON_NAME]-s-picks|candles-h…"
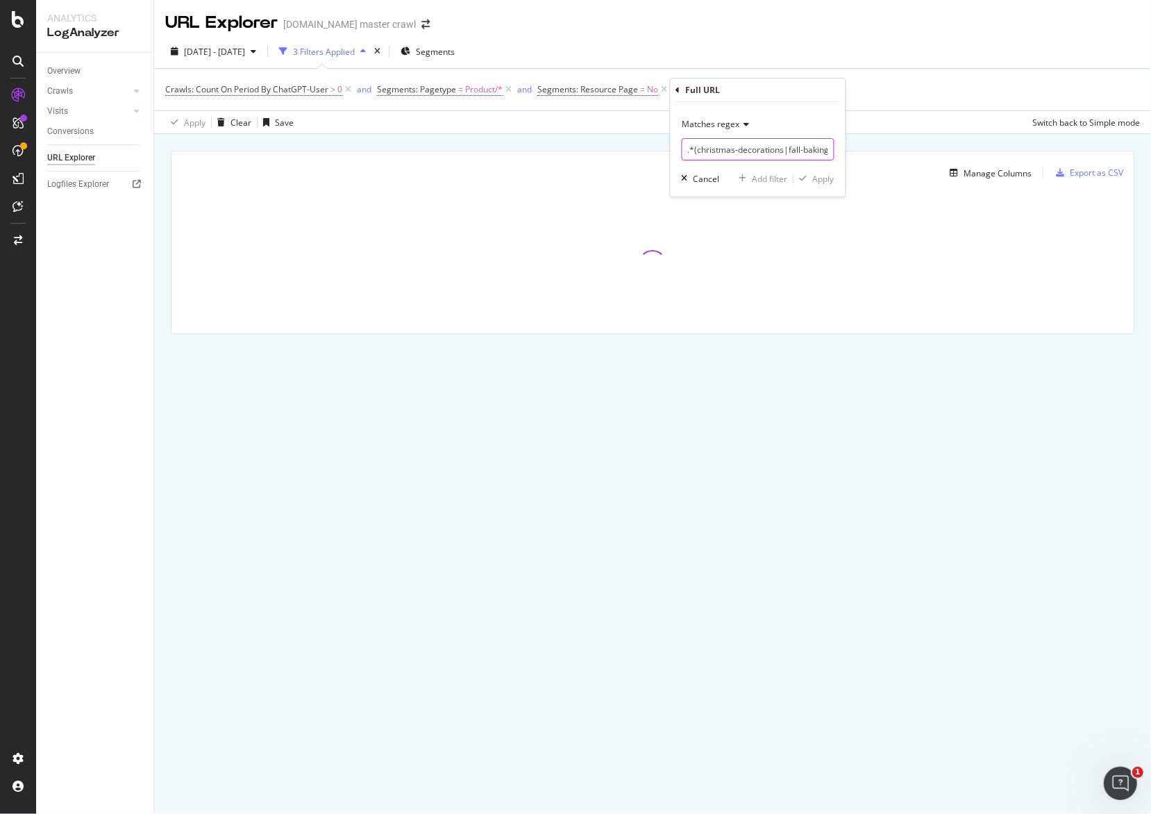
scroll to position [0, 898]
type input ".*(christmas-decorations|fall-baking-essentials|[PERSON_NAME]-s-picks|candles-h…"
click at [821, 180] on div "Apply" at bounding box center [824, 179] width 22 height 12
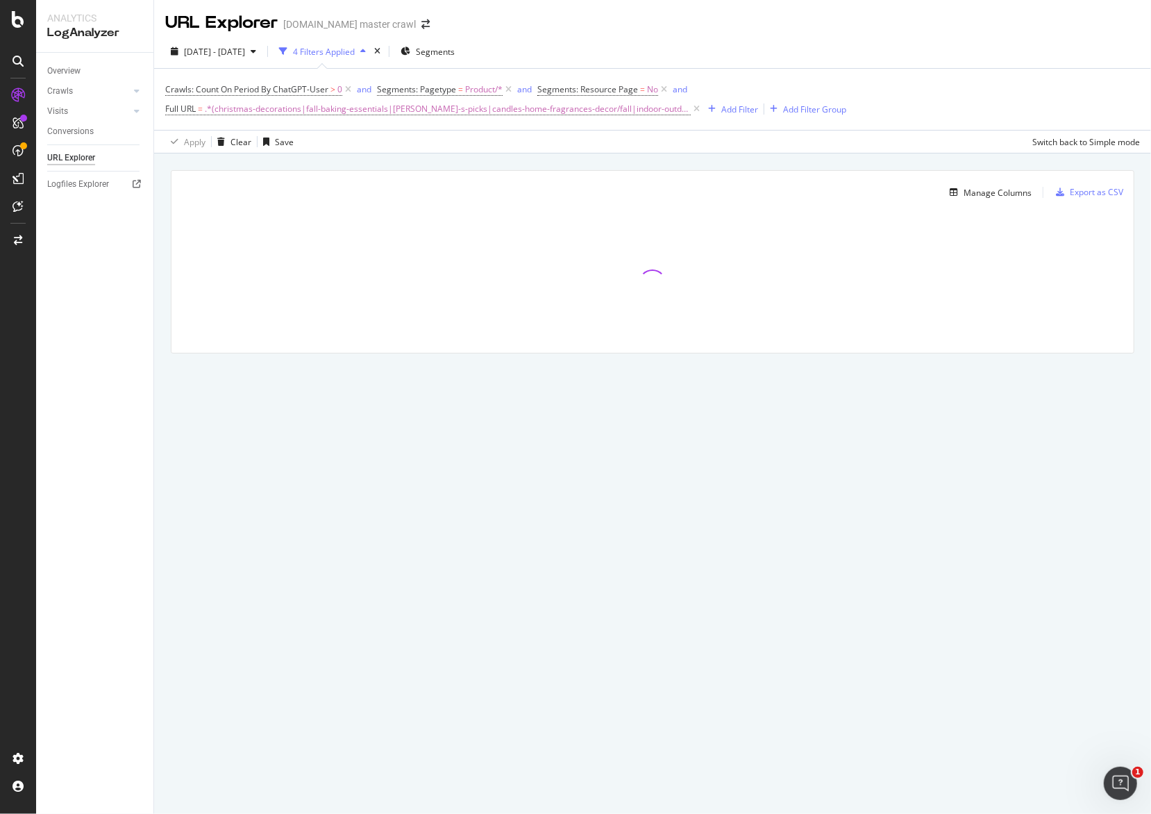
click at [885, 76] on div "Crawls: Count On Period By ChatGPT-User > 0 and Segments: Pagetype = Product/* …" at bounding box center [652, 99] width 975 height 61
